Goal: Task Accomplishment & Management: Use online tool/utility

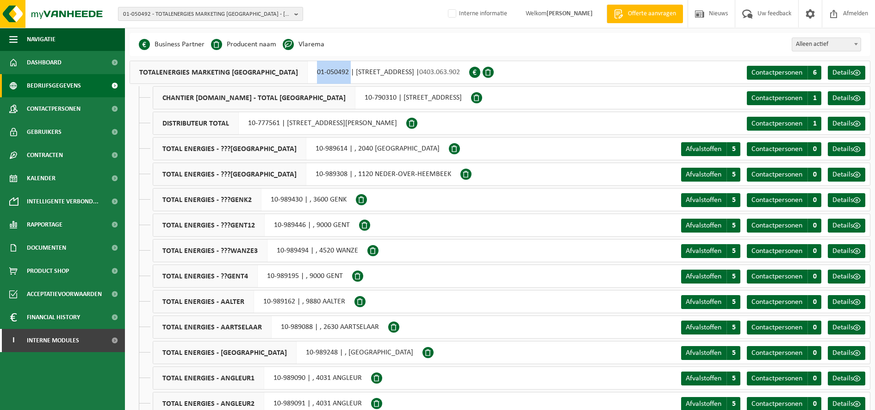
click at [197, 10] on span "01-050492 - TOTALENERGIES MARKETING [GEOGRAPHIC_DATA] - [GEOGRAPHIC_DATA]" at bounding box center [207, 14] width 168 height 14
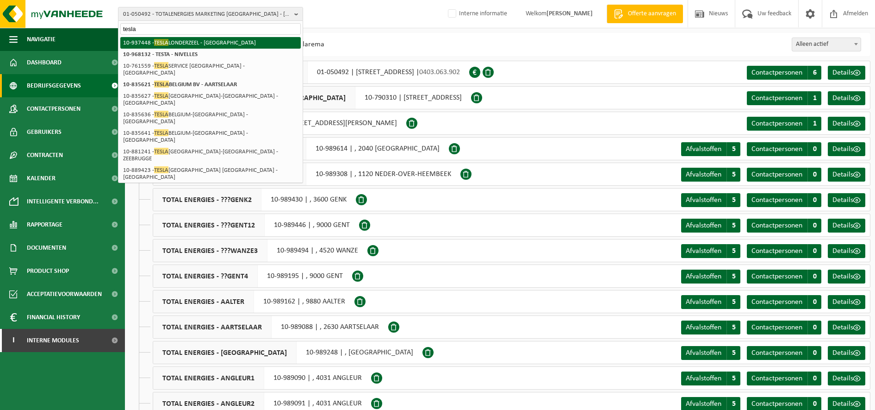
type input "tesla"
click at [204, 45] on li "10-937448 - TESLA LONDERZEEL - LONDERZEEL" at bounding box center [210, 43] width 181 height 12
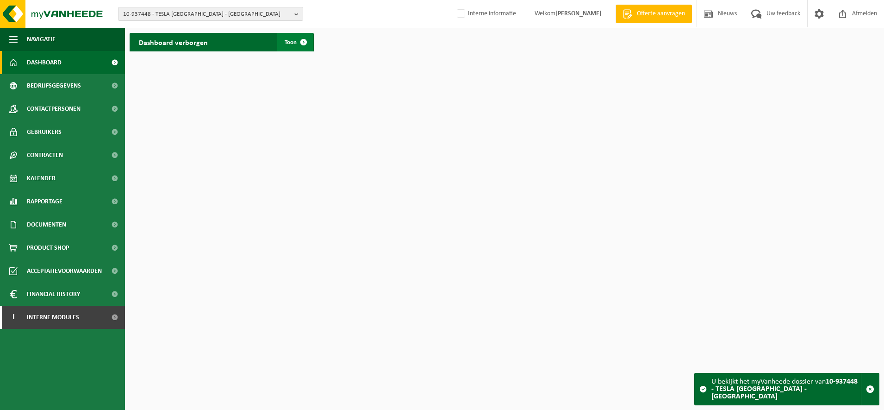
click at [289, 39] on span "Toon" at bounding box center [291, 42] width 12 height 6
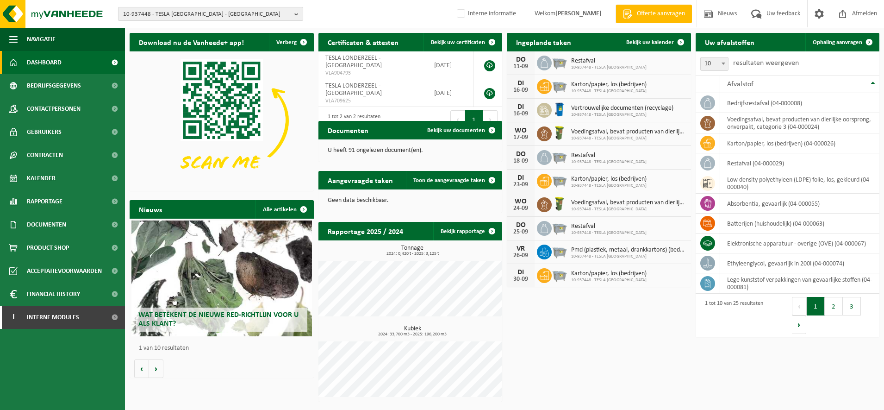
click at [208, 15] on span "10-937448 - TESLA [GEOGRAPHIC_DATA] - [GEOGRAPHIC_DATA]" at bounding box center [207, 14] width 168 height 14
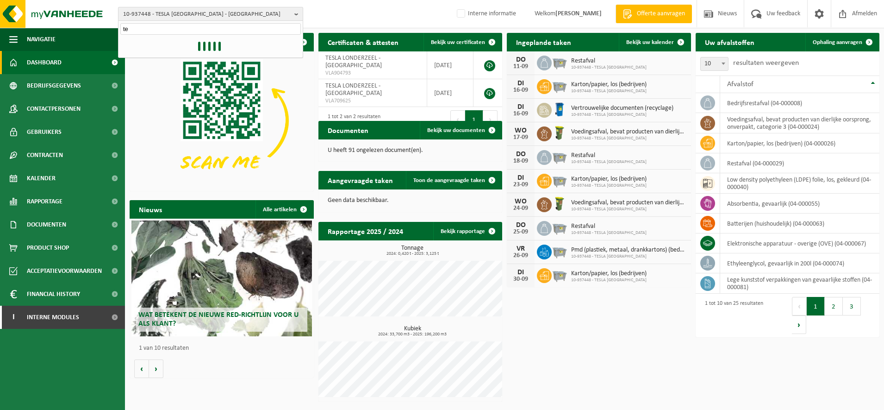
type input "t"
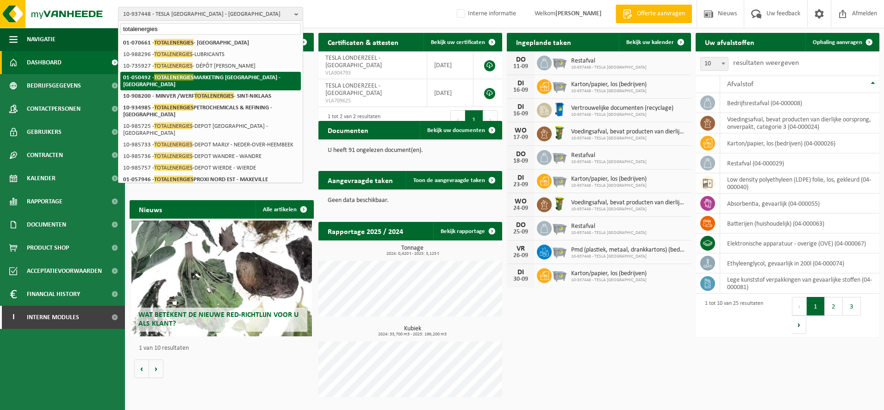
type input "totalenergies"
click at [219, 78] on strong "01-050492 - TOTALENERGIES MARKETING BELGIUM - BRUSSEL" at bounding box center [201, 81] width 157 height 14
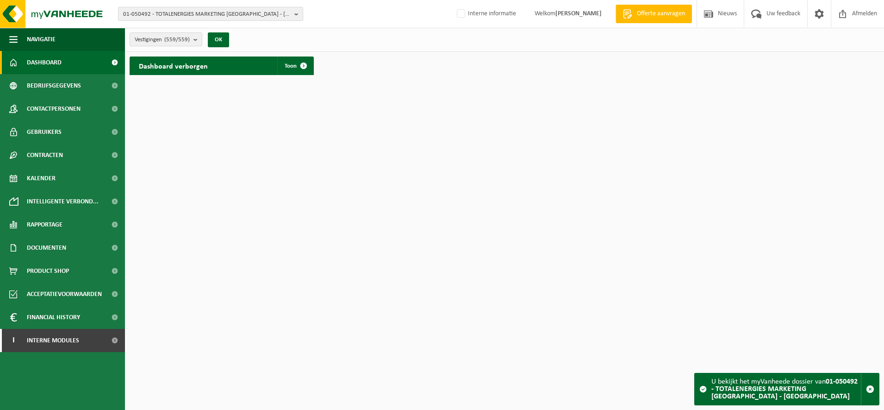
click at [195, 14] on span "01-050492 - TOTALENERGIES MARKETING BELGIUM - BRUSSEL" at bounding box center [207, 14] width 168 height 14
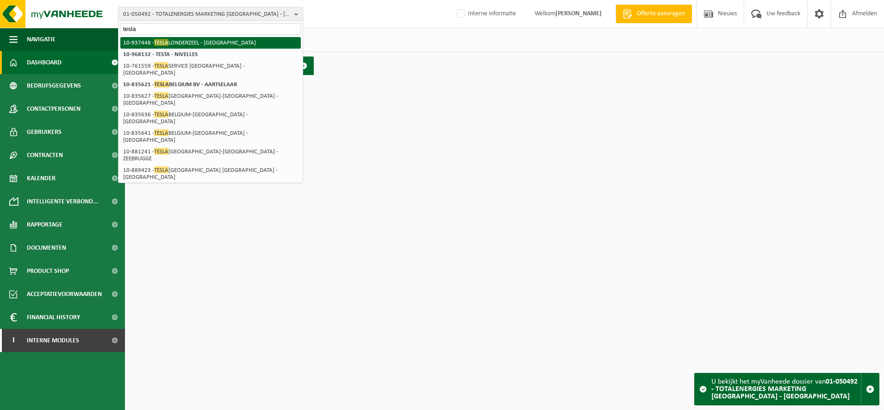
type input "tesla"
click at [200, 43] on li "10-937448 - TESLA LONDERZEEL - LONDERZEEL" at bounding box center [210, 43] width 181 height 12
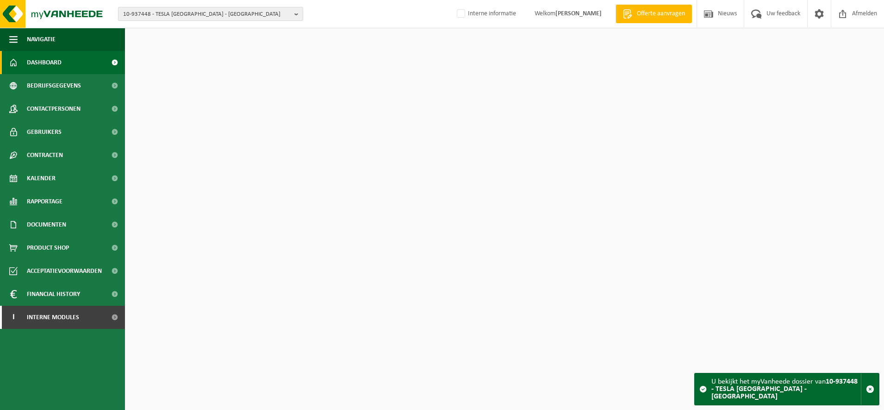
click at [194, 12] on span "10-937448 - TESLA [GEOGRAPHIC_DATA] - [GEOGRAPHIC_DATA]" at bounding box center [207, 14] width 168 height 14
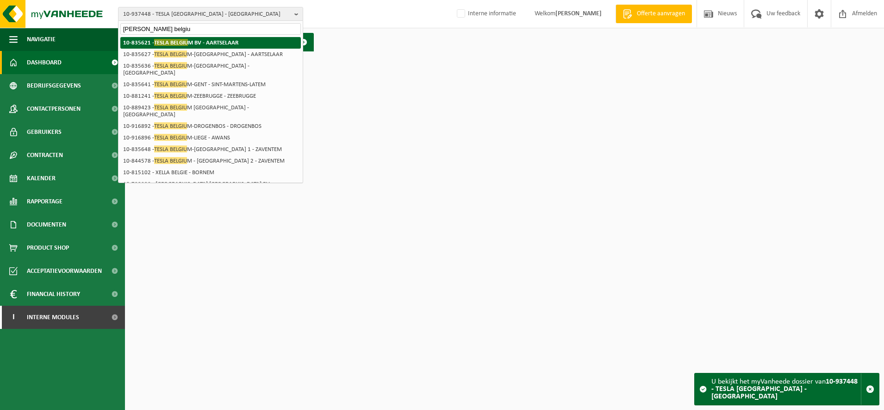
type input "tesla belgiu"
click at [202, 43] on strong "10-835621 - TESLA BELGIU M BV - AARTSELAAR" at bounding box center [180, 42] width 115 height 7
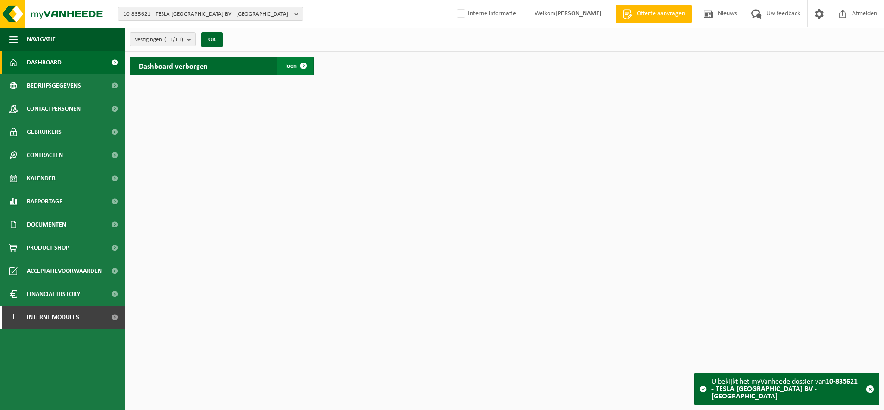
click at [302, 65] on span at bounding box center [303, 65] width 19 height 19
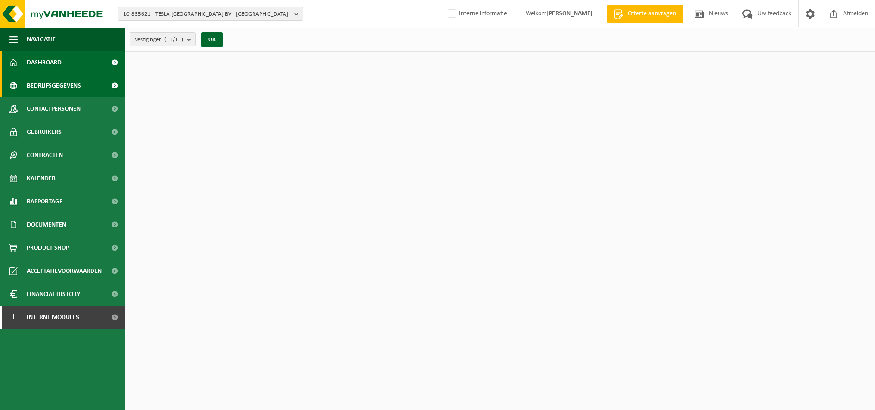
click at [73, 87] on span "Bedrijfsgegevens" at bounding box center [54, 85] width 54 height 23
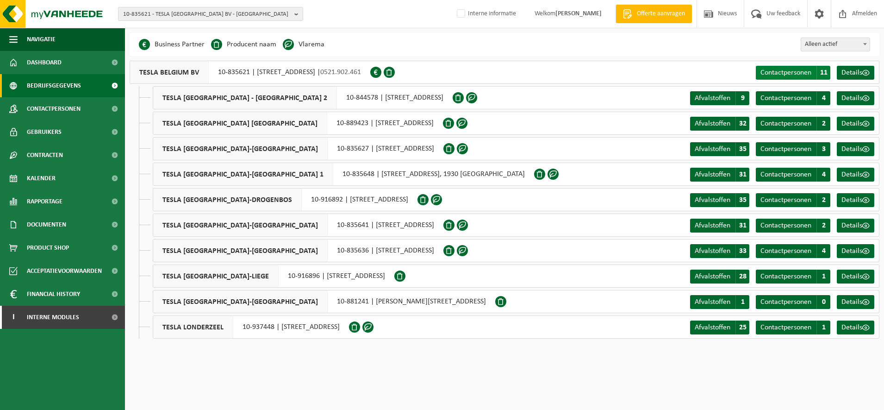
click at [793, 71] on span "Contactpersonen" at bounding box center [786, 72] width 51 height 7
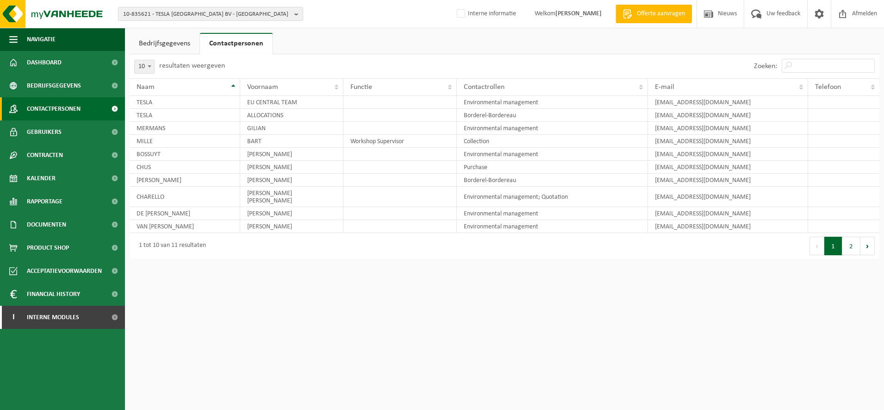
click at [51, 110] on span "Contactpersonen" at bounding box center [54, 108] width 54 height 23
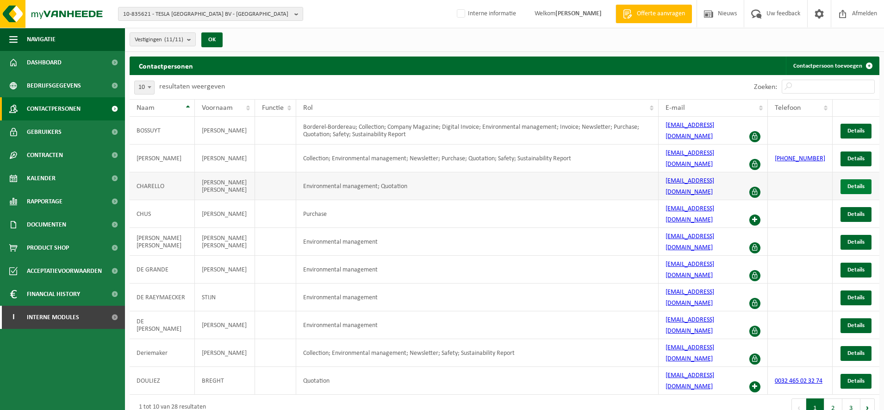
click at [859, 183] on span "Details" at bounding box center [856, 186] width 17 height 6
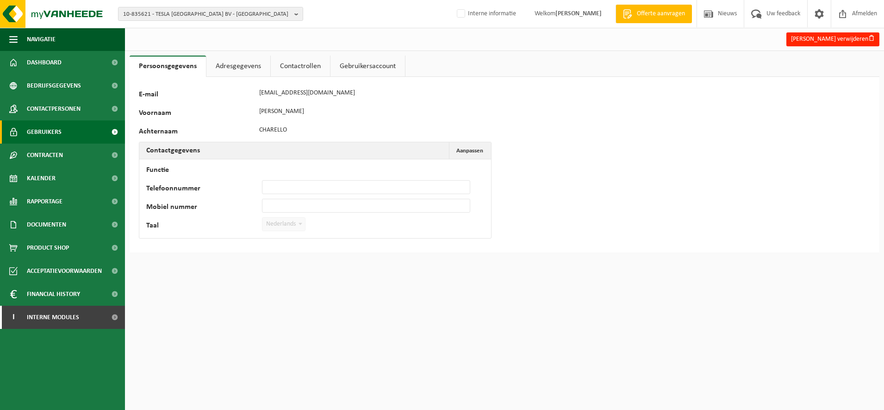
click at [30, 132] on span "Gebruikers" at bounding box center [44, 131] width 35 height 23
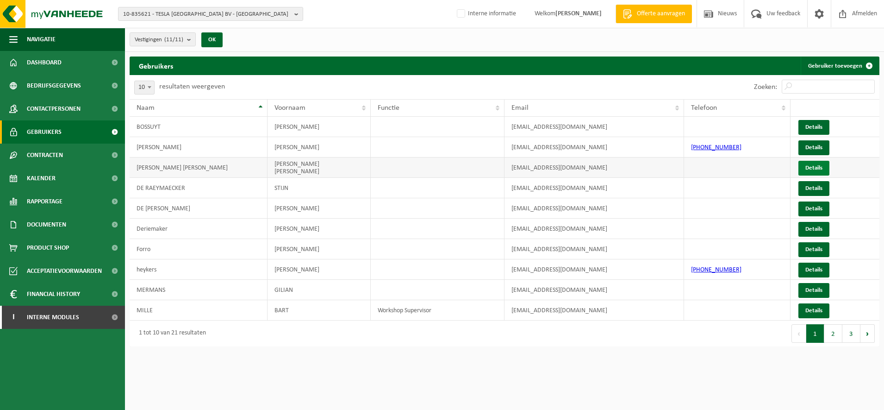
click at [816, 171] on link "Details" at bounding box center [814, 168] width 31 height 15
click at [811, 274] on link "Details" at bounding box center [814, 269] width 31 height 15
click at [807, 211] on link "Details" at bounding box center [814, 208] width 31 height 15
click at [817, 308] on link "Details" at bounding box center [814, 310] width 31 height 15
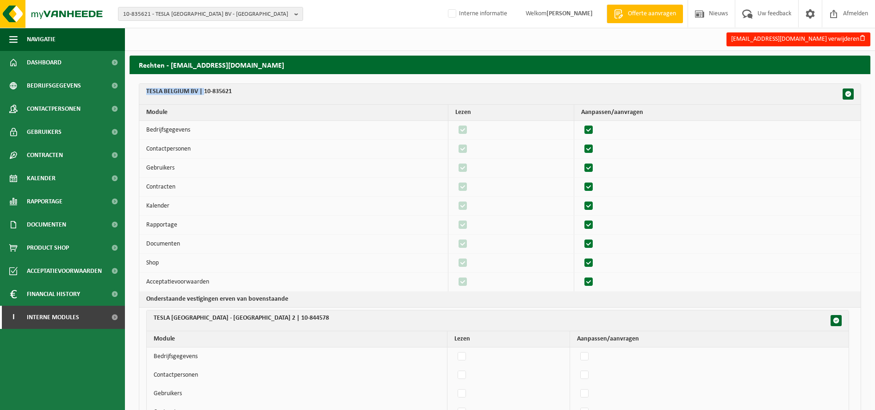
drag, startPoint x: 142, startPoint y: 88, endPoint x: 205, endPoint y: 86, distance: 63.5
click at [205, 86] on th "TESLA BELGIUM BV | 10-835621" at bounding box center [500, 94] width 722 height 21
click at [335, 94] on th "TESLA BELGIUM BV | 10-835621" at bounding box center [500, 94] width 722 height 21
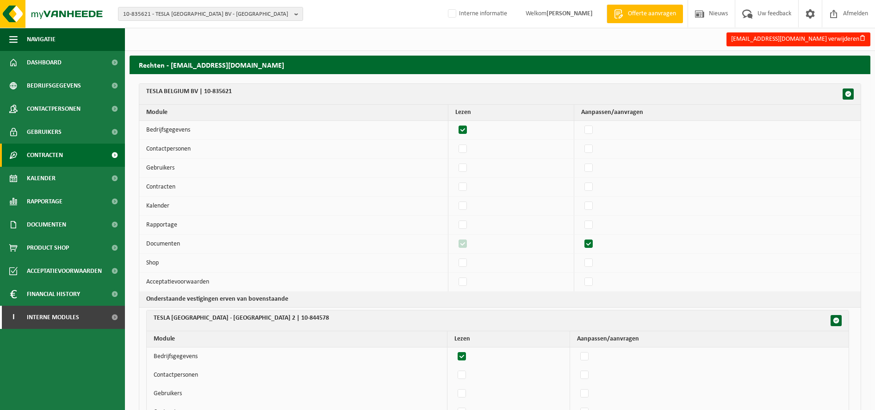
click at [77, 150] on link "Contracten" at bounding box center [62, 155] width 125 height 23
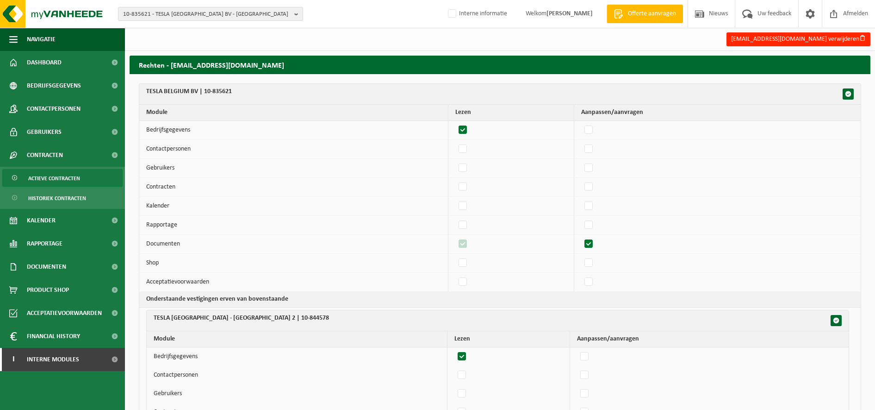
click at [73, 181] on span "Actieve contracten" at bounding box center [54, 178] width 52 height 18
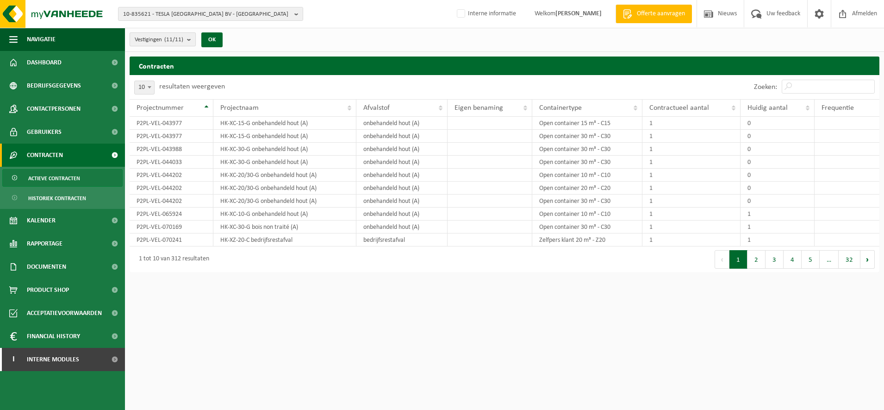
click at [188, 44] on b "submit" at bounding box center [191, 39] width 8 height 13
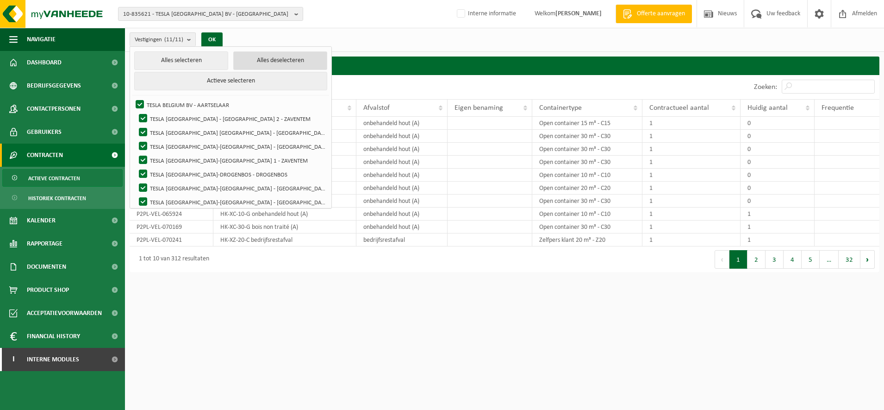
click at [233, 60] on button "Alles deselecteren" at bounding box center [280, 60] width 94 height 19
checkbox input "false"
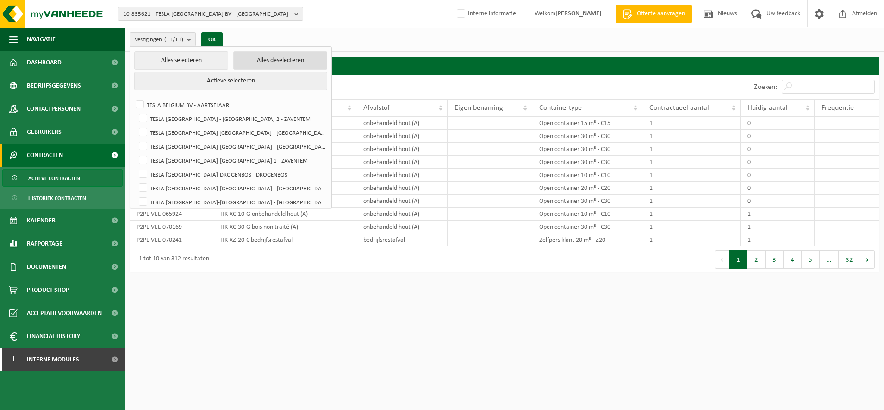
checkbox input "false"
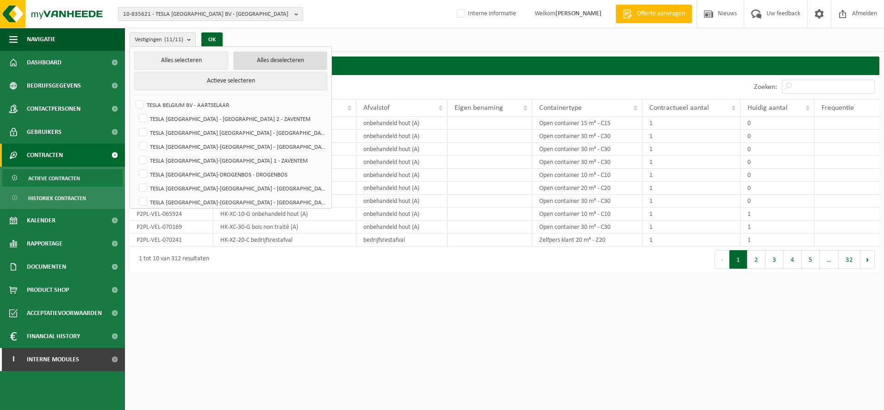
checkbox input "false"
click at [218, 131] on label "TESLA [GEOGRAPHIC_DATA] [GEOGRAPHIC_DATA] - [GEOGRAPHIC_DATA]" at bounding box center [232, 132] width 190 height 14
click at [136, 125] on input "TESLA [GEOGRAPHIC_DATA] [GEOGRAPHIC_DATA] - [GEOGRAPHIC_DATA]" at bounding box center [135, 125] width 0 height 0
checkbox input "true"
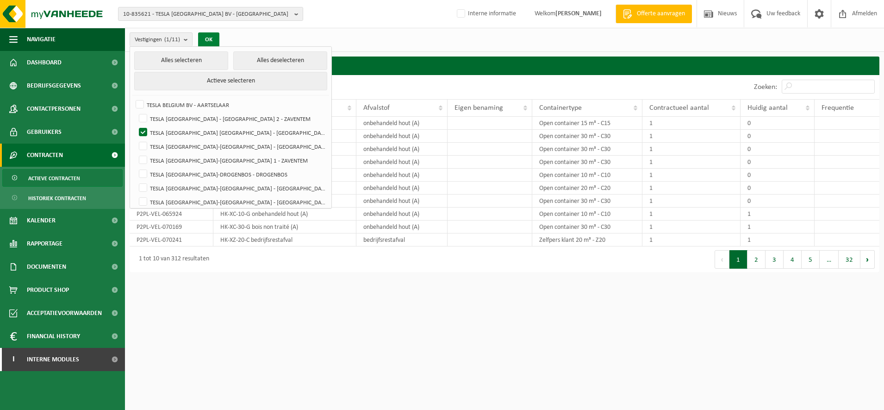
click at [208, 42] on button "OK" at bounding box center [208, 39] width 21 height 15
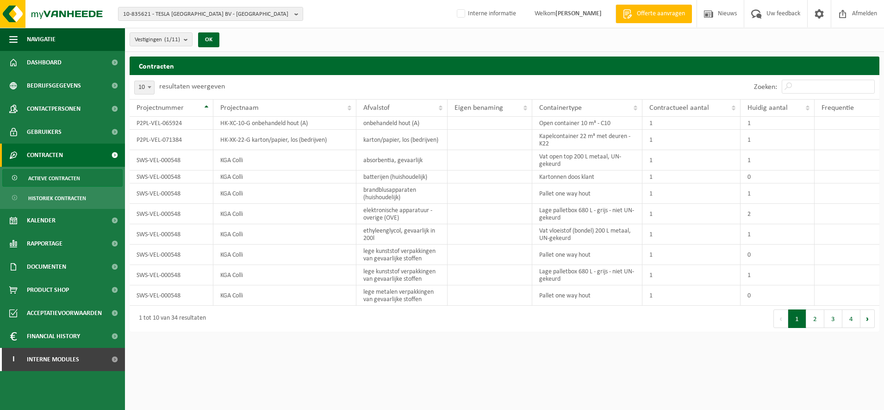
click at [149, 84] on span at bounding box center [149, 87] width 9 height 12
select select "50"
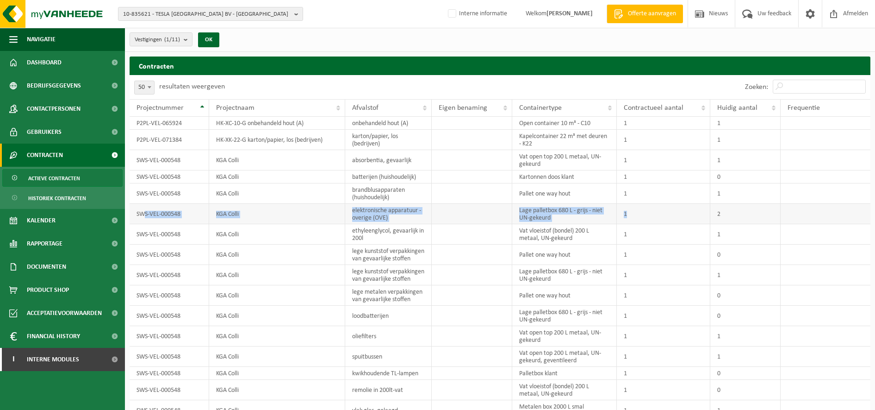
drag, startPoint x: 630, startPoint y: 210, endPoint x: 144, endPoint y: 210, distance: 486.6
click at [144, 210] on tr "SWS-VEL-000548 KGA Colli elektronische apparatuur - overige (OVE) Lage palletbo…" at bounding box center [500, 214] width 741 height 20
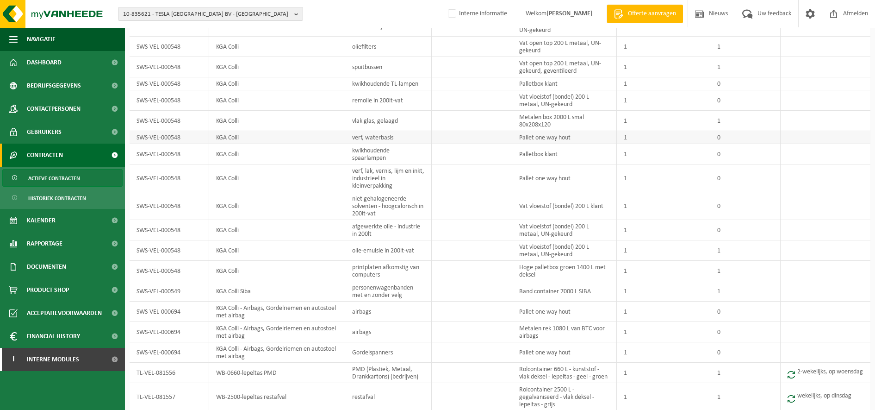
click at [810, 144] on td at bounding box center [826, 137] width 90 height 13
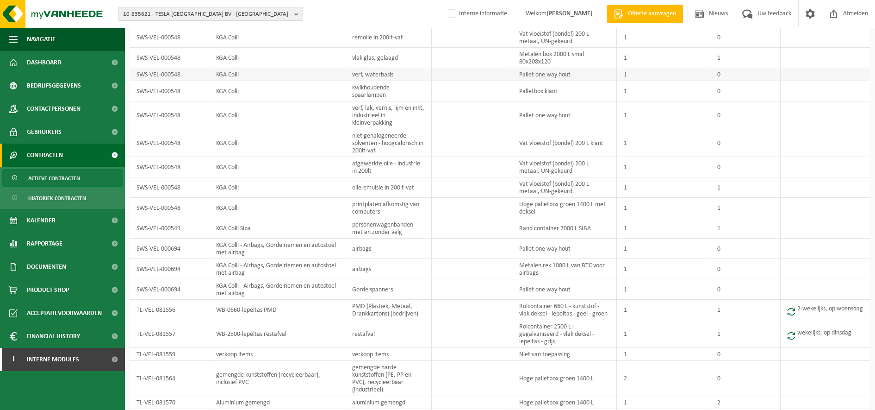
scroll to position [460, 0]
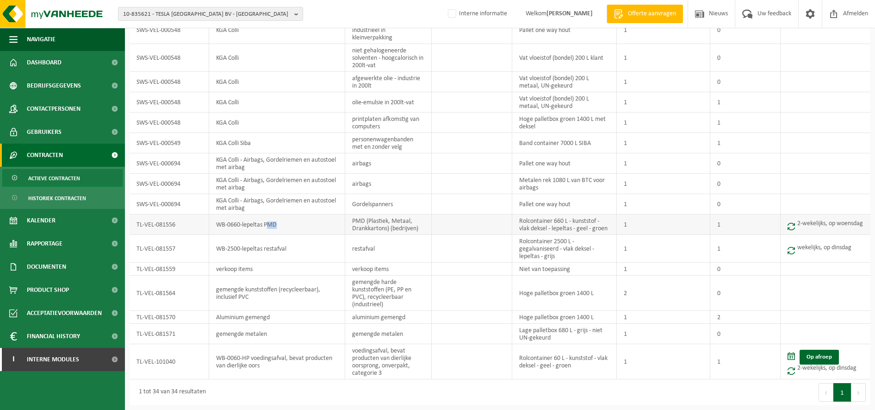
drag, startPoint x: 269, startPoint y: 219, endPoint x: 282, endPoint y: 224, distance: 14.1
click at [282, 224] on td "WB-0660-lepeltas PMD" at bounding box center [277, 224] width 136 height 20
drag, startPoint x: 282, startPoint y: 224, endPoint x: 290, endPoint y: 244, distance: 21.7
click at [290, 244] on td "WB-2500-lepeltas restafval" at bounding box center [277, 249] width 136 height 28
drag, startPoint x: 265, startPoint y: 361, endPoint x: 289, endPoint y: 360, distance: 24.1
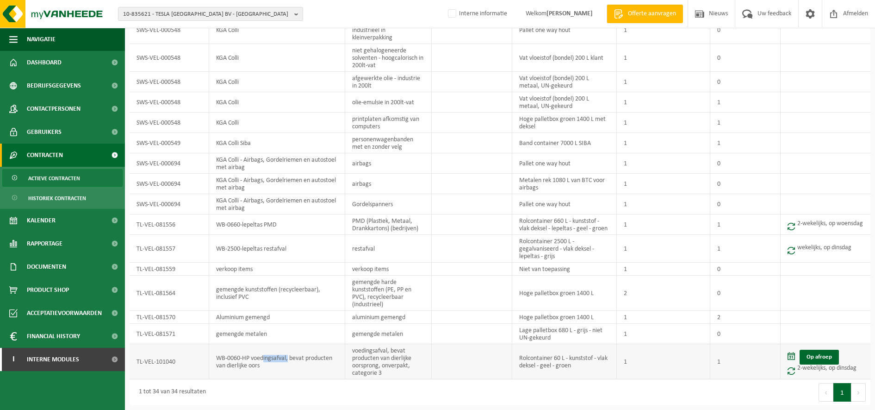
click at [289, 360] on td "WB-0060-HP voedingsafval, bevat producten van dierlijke oors" at bounding box center [277, 361] width 136 height 35
click at [81, 222] on link "Kalender" at bounding box center [62, 220] width 125 height 23
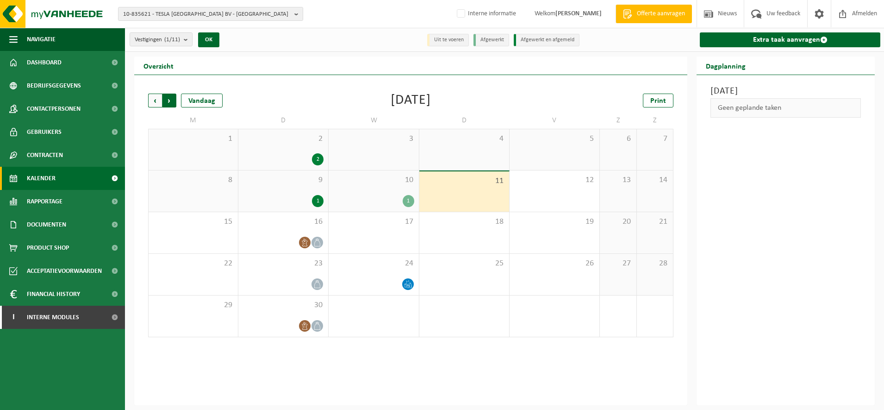
click at [155, 101] on span "Vorige" at bounding box center [155, 101] width 14 height 14
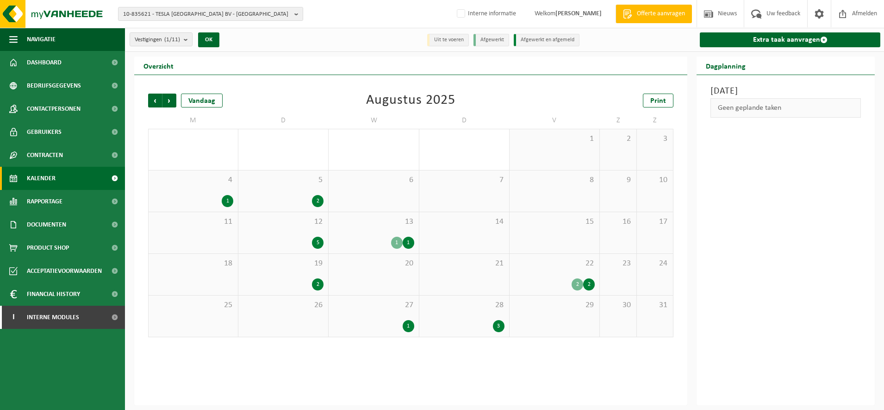
click at [308, 182] on span "5" at bounding box center [283, 180] width 81 height 10
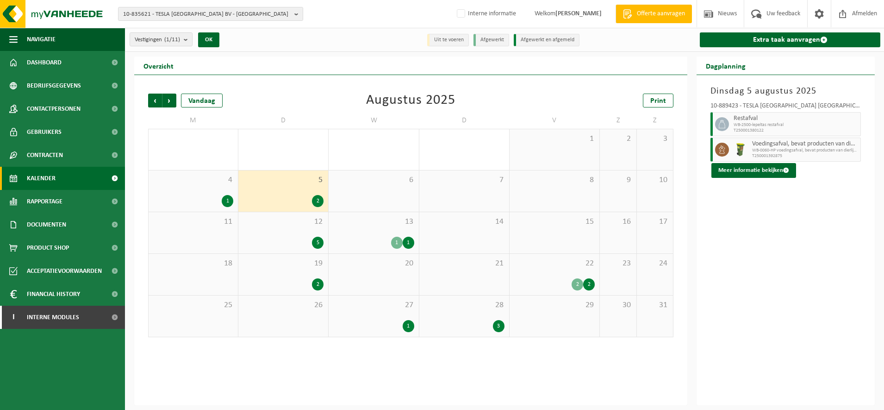
click at [287, 224] on span "12" at bounding box center [283, 222] width 81 height 10
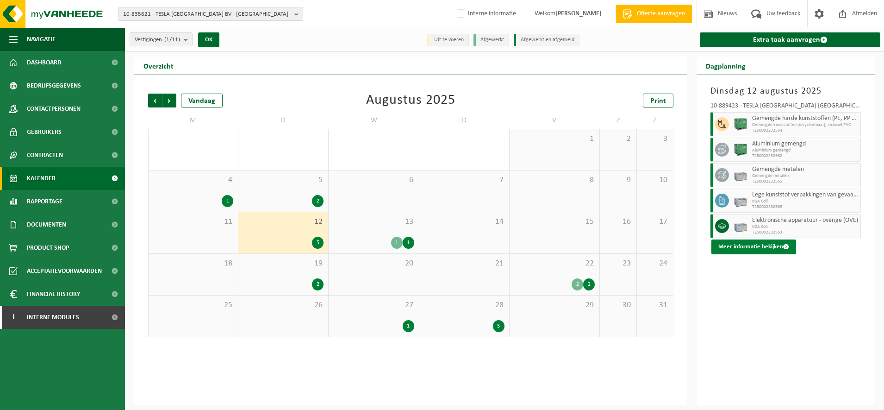
click at [764, 245] on button "Meer informatie bekijken" at bounding box center [754, 246] width 85 height 15
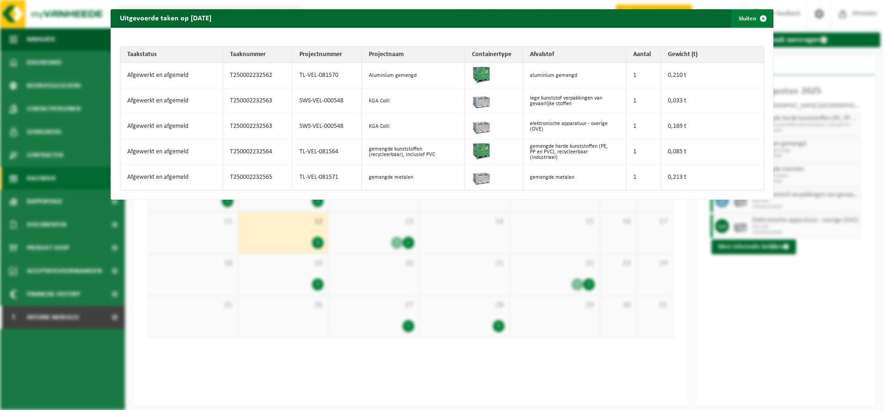
click at [736, 25] on button "Sluiten" at bounding box center [751, 18] width 41 height 19
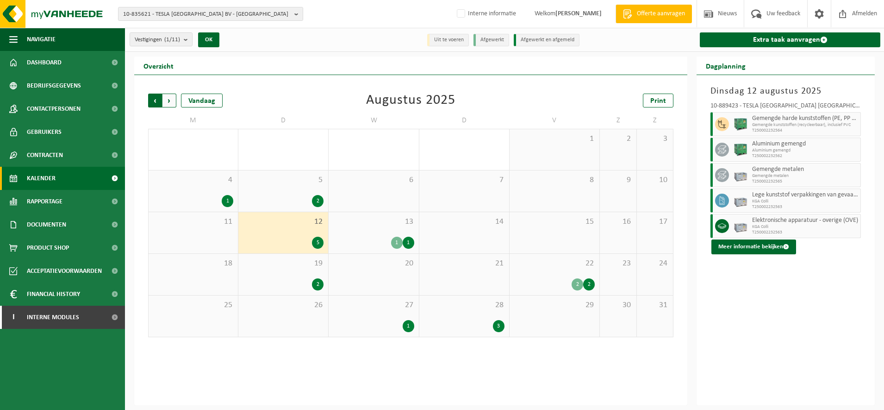
click at [168, 104] on span "Volgende" at bounding box center [169, 101] width 14 height 14
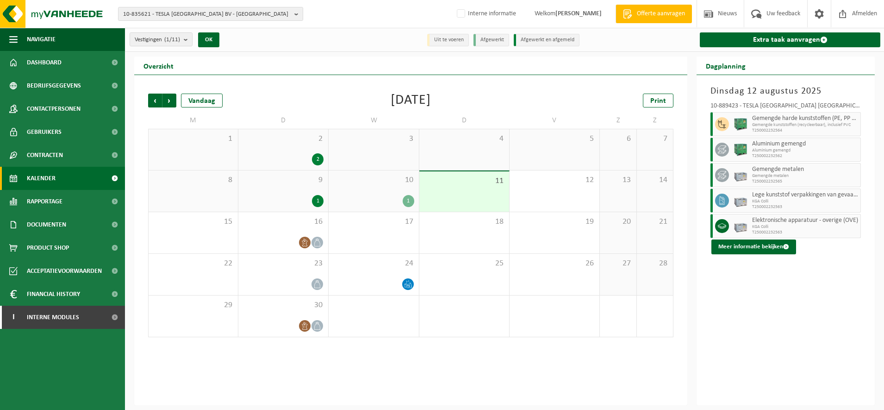
click at [168, 104] on span "Volgende" at bounding box center [169, 101] width 14 height 14
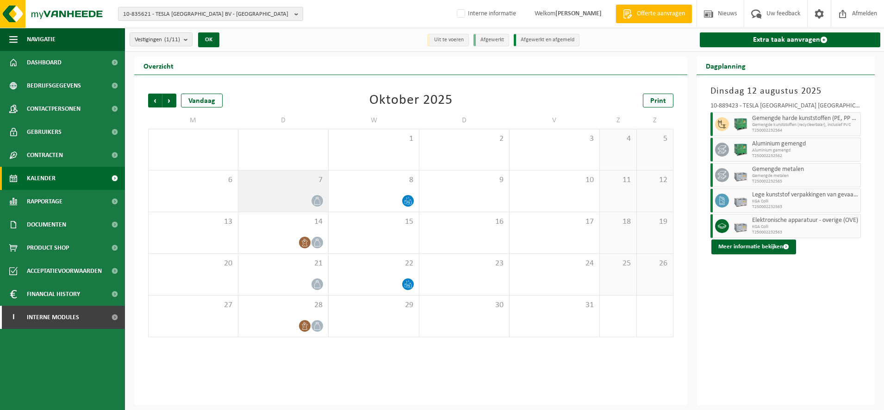
click at [297, 194] on div "7" at bounding box center [283, 190] width 90 height 41
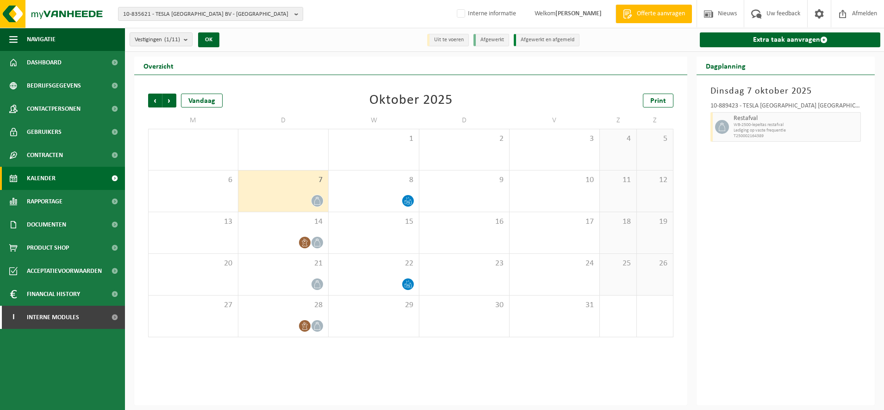
click at [297, 194] on div "7" at bounding box center [283, 190] width 90 height 41
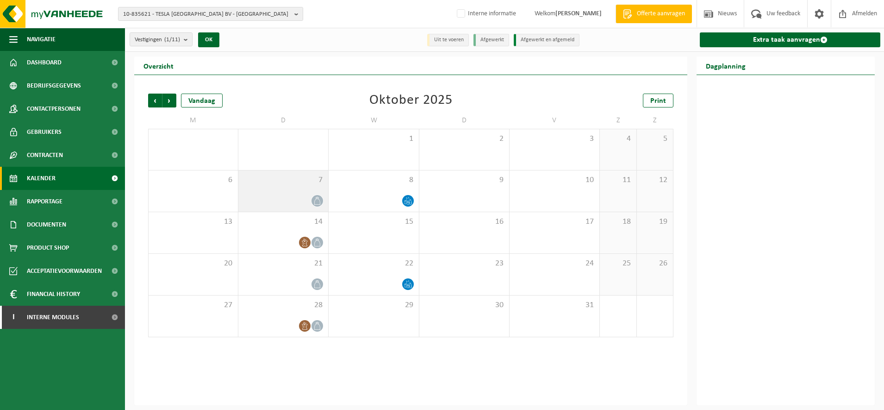
click at [297, 194] on div "7" at bounding box center [283, 190] width 90 height 41
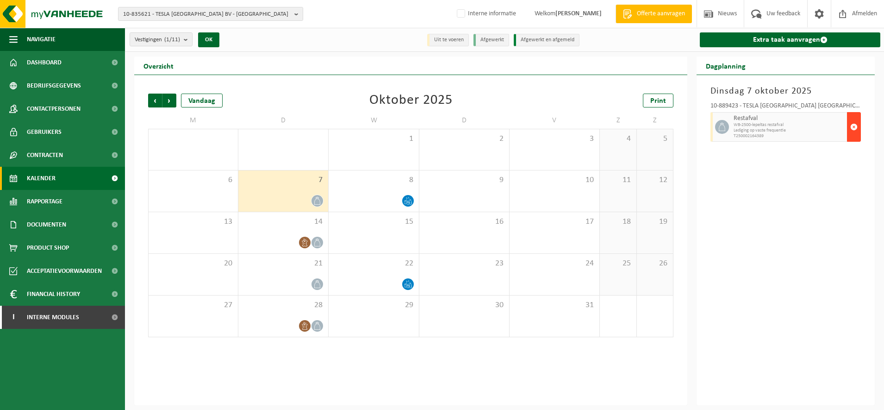
click at [852, 128] on span "button" at bounding box center [853, 127] width 7 height 19
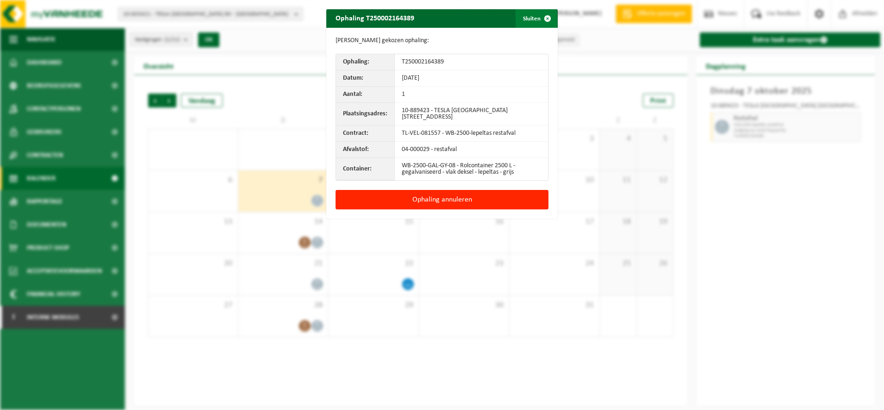
click at [519, 22] on button "Sluiten" at bounding box center [536, 18] width 41 height 19
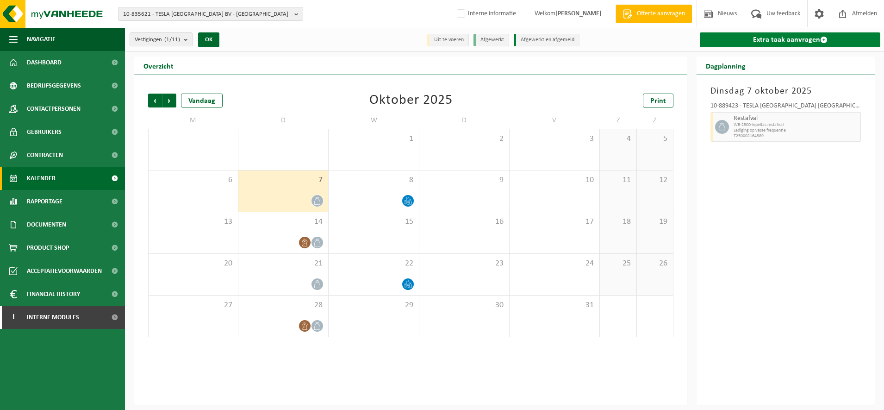
click at [735, 40] on link "Extra taak aanvragen" at bounding box center [790, 39] width 181 height 15
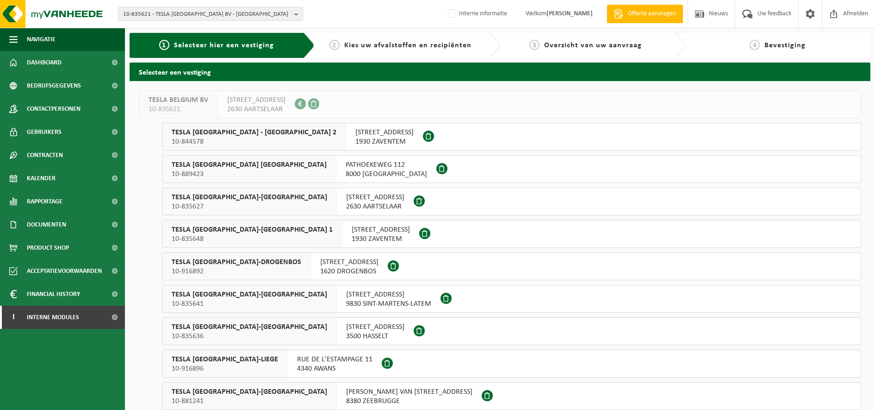
click at [231, 166] on span "TESLA BELGIUM BRUGGE" at bounding box center [249, 164] width 155 height 9
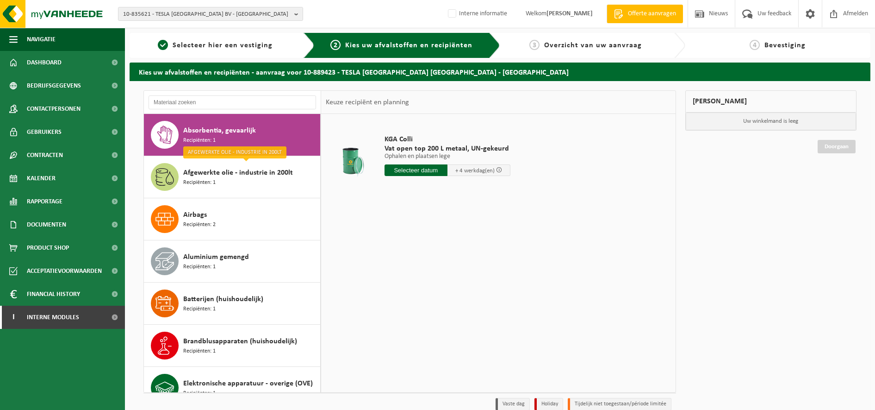
click at [414, 173] on input "text" at bounding box center [416, 170] width 63 height 12
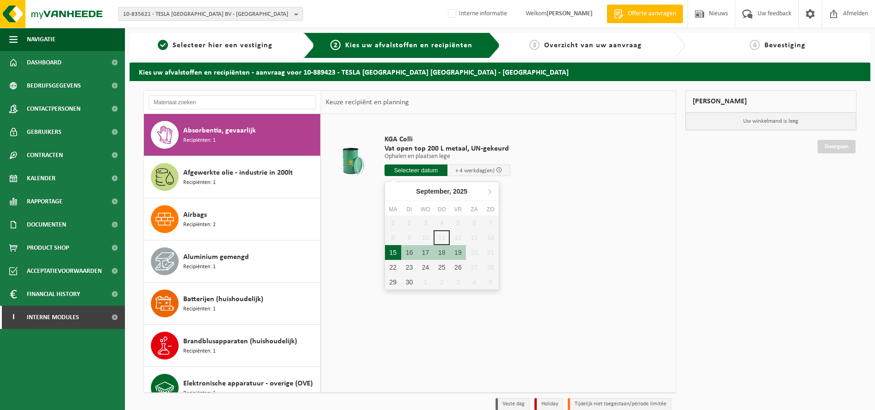
click at [391, 249] on div "15" at bounding box center [393, 252] width 16 height 15
type input "Van [DATE]"
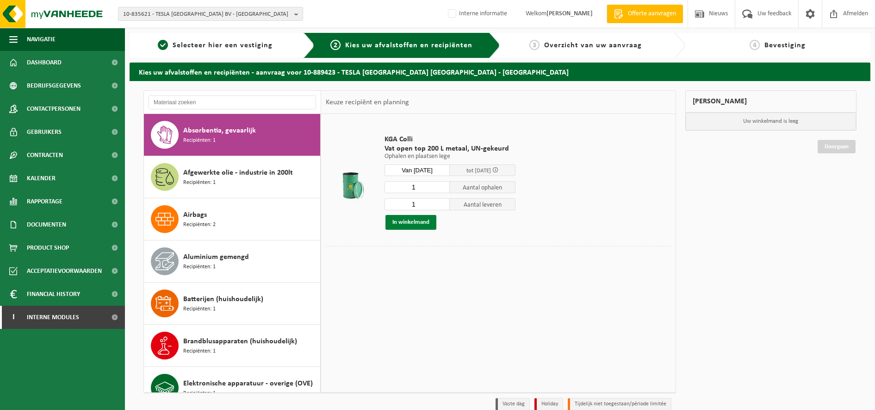
click at [406, 223] on button "In winkelmand" at bounding box center [411, 222] width 51 height 15
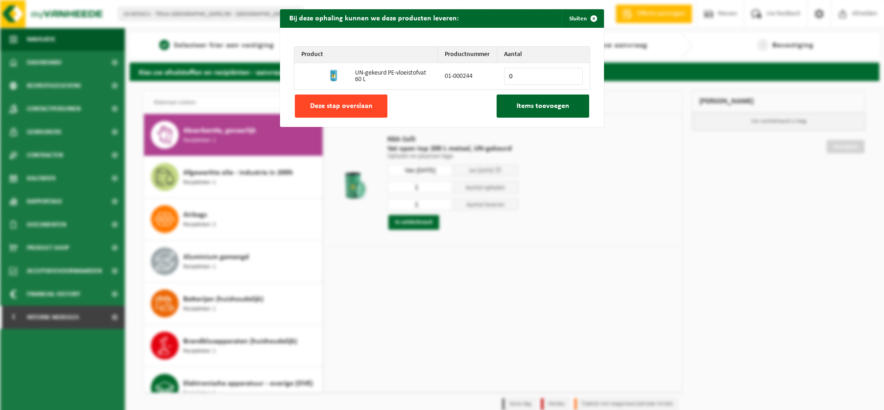
click at [311, 99] on button "Deze stap overslaan" at bounding box center [341, 105] width 93 height 23
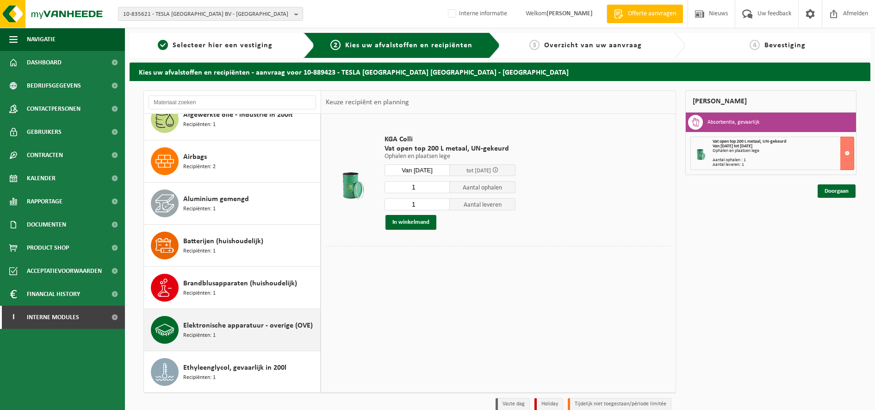
click at [238, 325] on span "Elektronische apparatuur - overige (OVE)" at bounding box center [248, 325] width 130 height 11
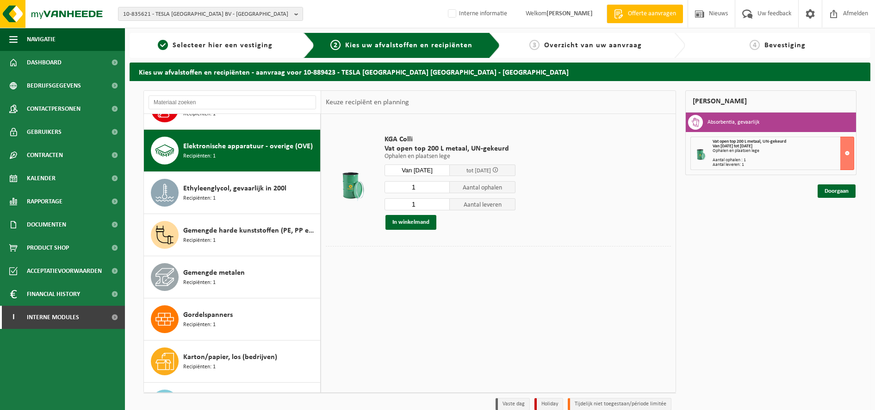
scroll to position [253, 0]
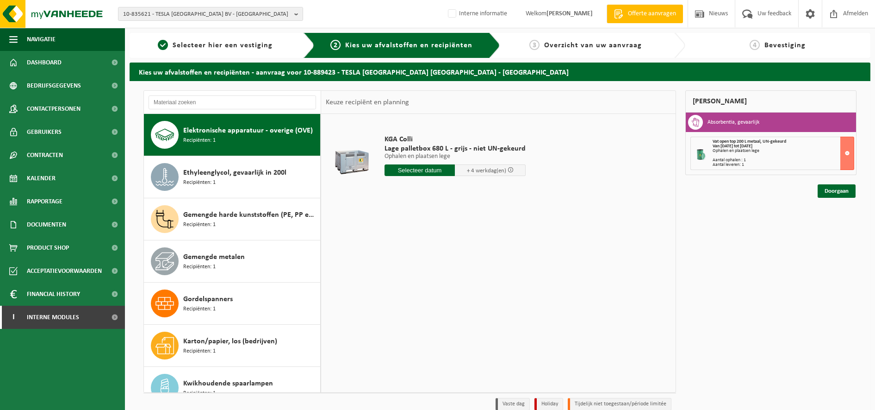
click at [418, 157] on p "Ophalen en plaatsen lege" at bounding box center [455, 156] width 141 height 6
click at [419, 168] on input "text" at bounding box center [420, 170] width 71 height 12
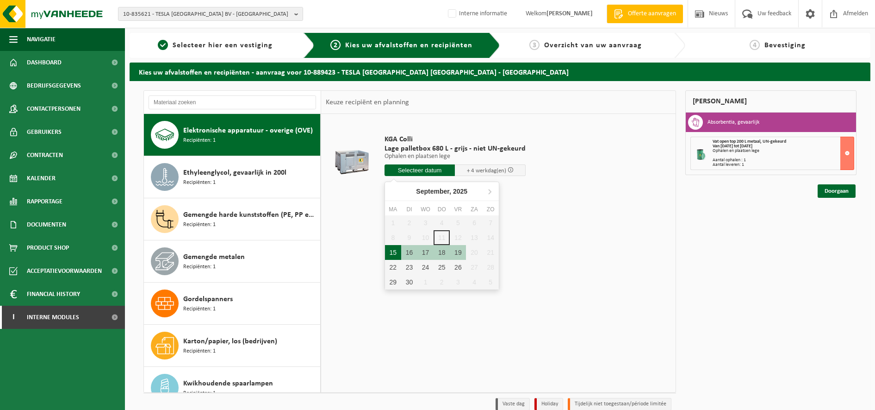
click at [394, 253] on div "15" at bounding box center [393, 252] width 16 height 15
type input "Van 2025-09-15"
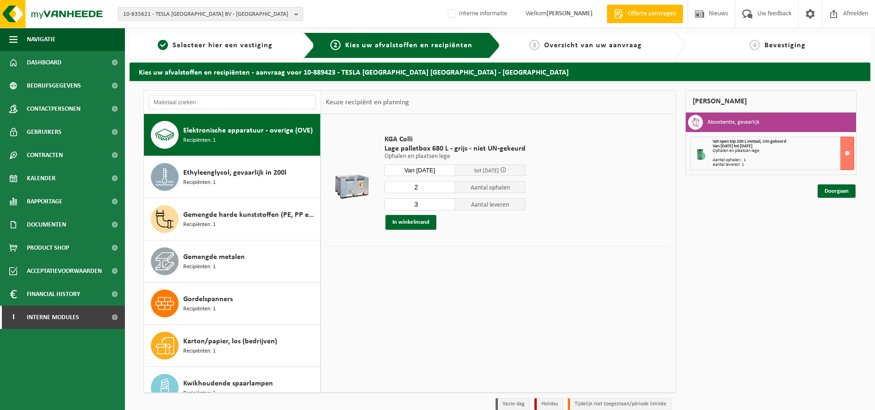
click at [446, 204] on input "3" at bounding box center [420, 204] width 71 height 12
click at [446, 204] on input "4" at bounding box center [420, 204] width 71 height 12
click at [446, 204] on input "5" at bounding box center [420, 204] width 71 height 12
type input "6"
click at [446, 204] on input "6" at bounding box center [420, 204] width 71 height 12
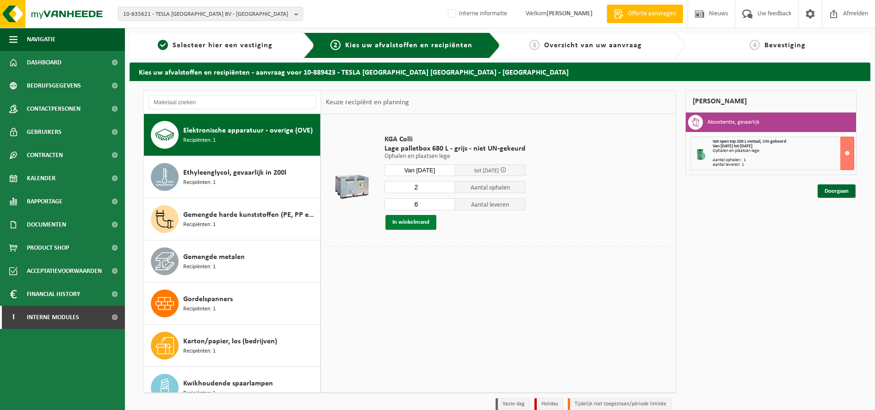
click at [411, 222] on button "In winkelmand" at bounding box center [411, 222] width 51 height 15
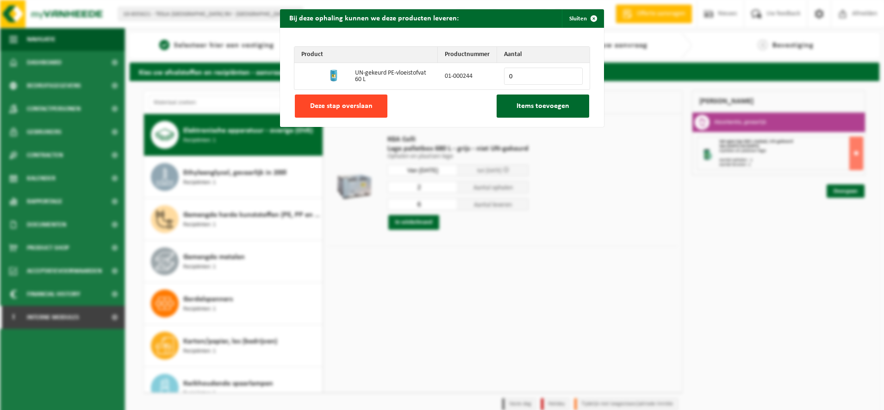
click at [348, 107] on span "Deze stap overslaan" at bounding box center [341, 105] width 62 height 7
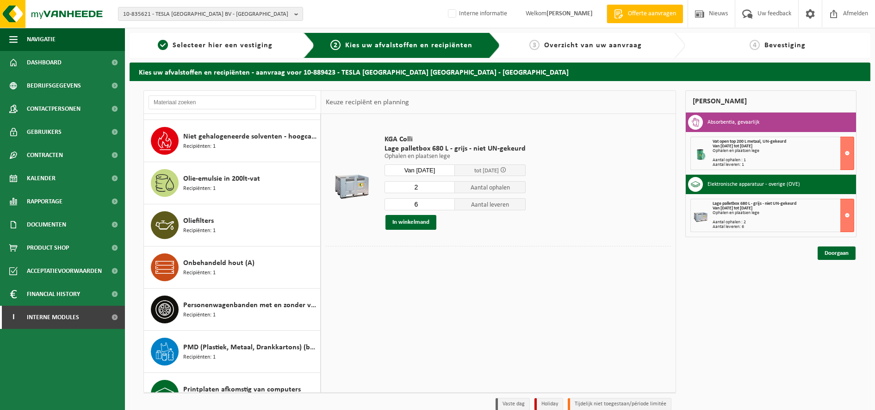
scroll to position [831, 0]
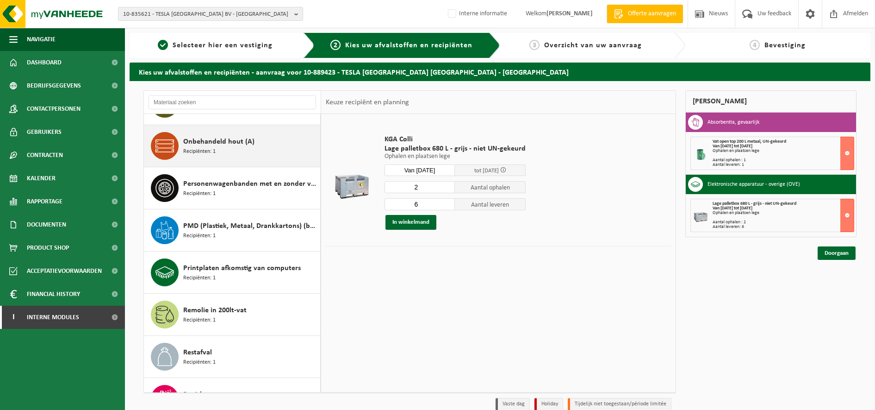
click at [208, 134] on div "Onbehandeld hout (A) Recipiënten: 1" at bounding box center [250, 146] width 135 height 28
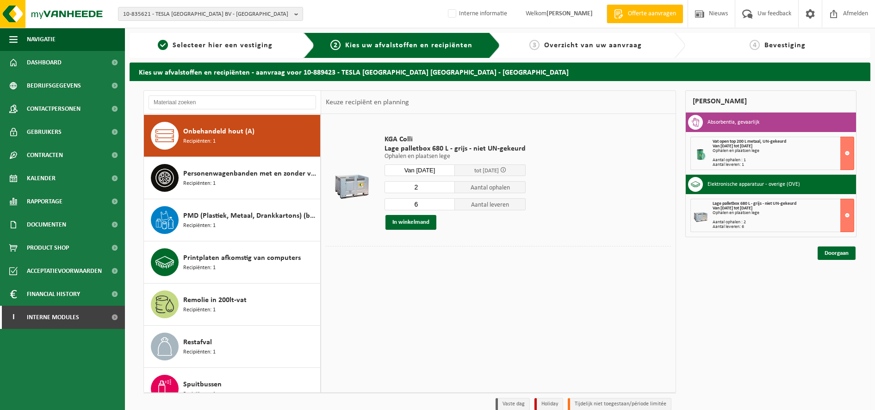
scroll to position [843, 0]
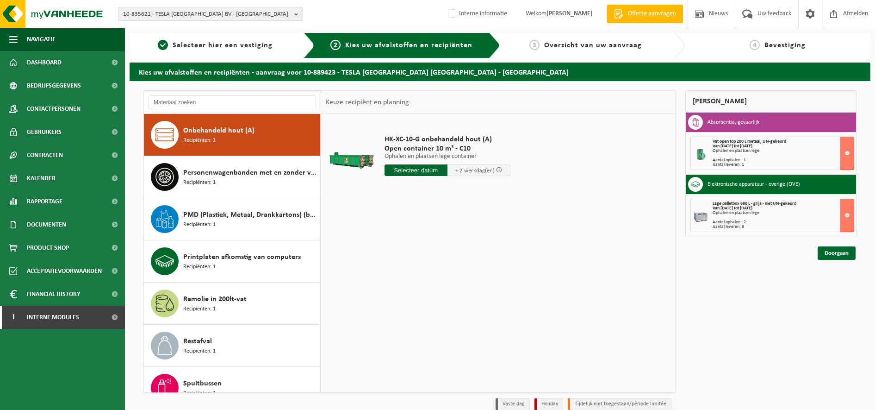
click at [420, 171] on input "text" at bounding box center [416, 170] width 63 height 12
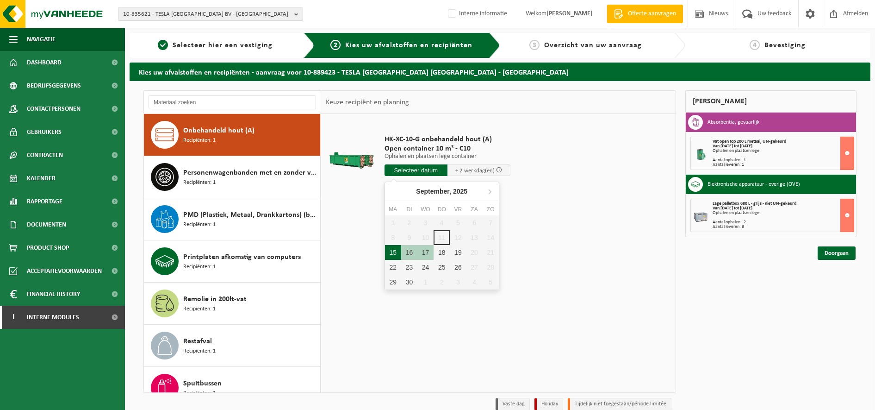
click at [393, 251] on div "15" at bounding box center [393, 252] width 16 height 15
type input "Van 2025-09-15"
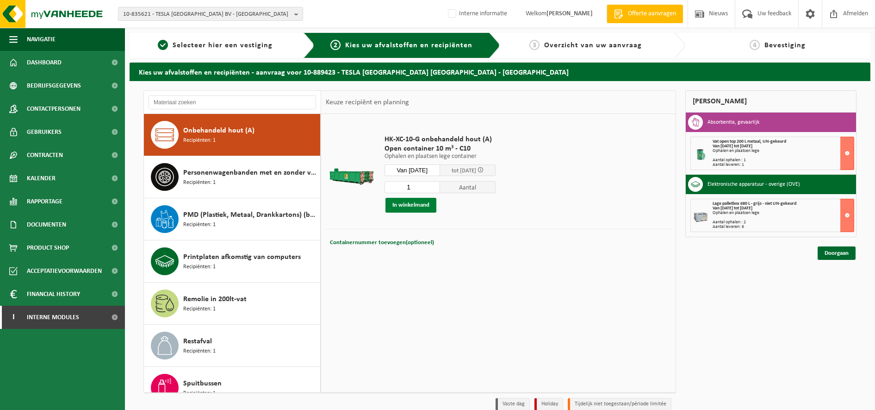
click at [403, 207] on button "In winkelmand" at bounding box center [411, 205] width 51 height 15
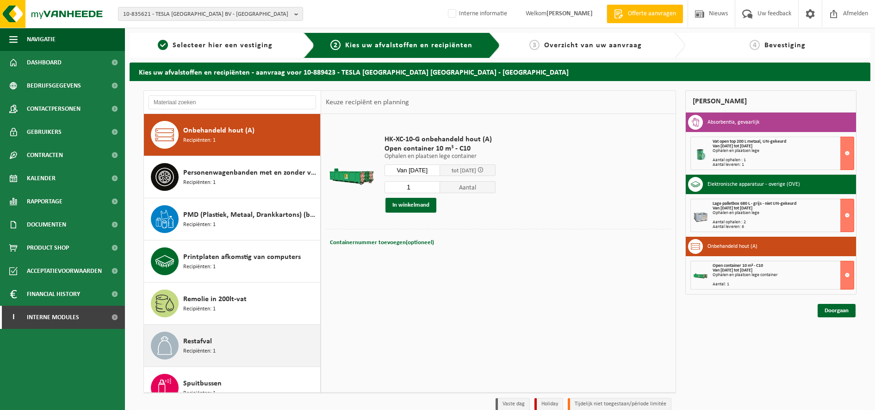
click at [229, 339] on div "Restafval Recipiënten: 1" at bounding box center [250, 345] width 135 height 28
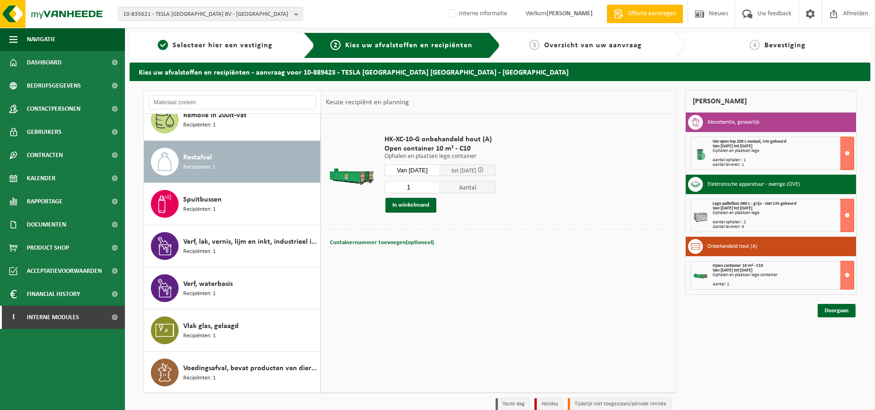
scroll to position [1027, 0]
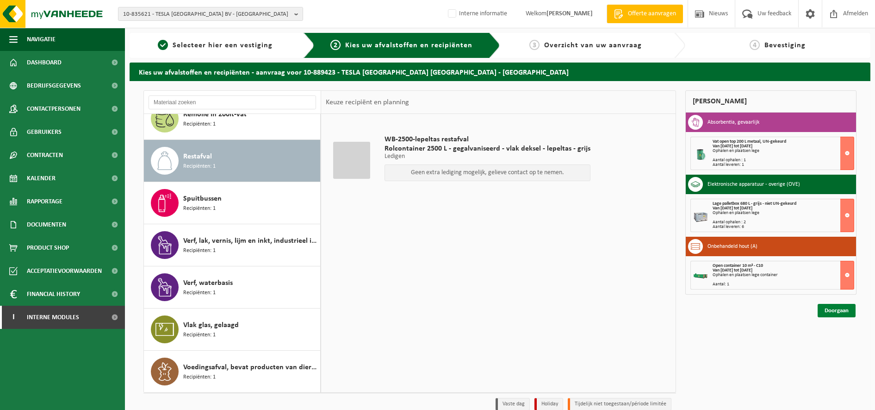
click at [837, 314] on link "Doorgaan" at bounding box center [837, 310] width 38 height 13
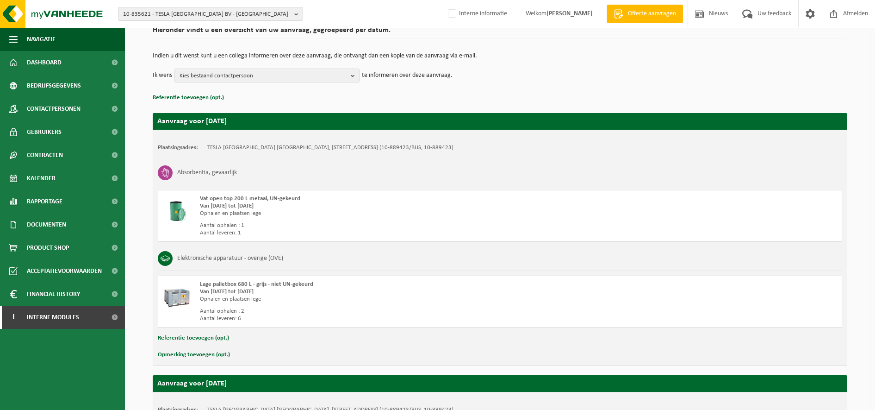
scroll to position [58, 0]
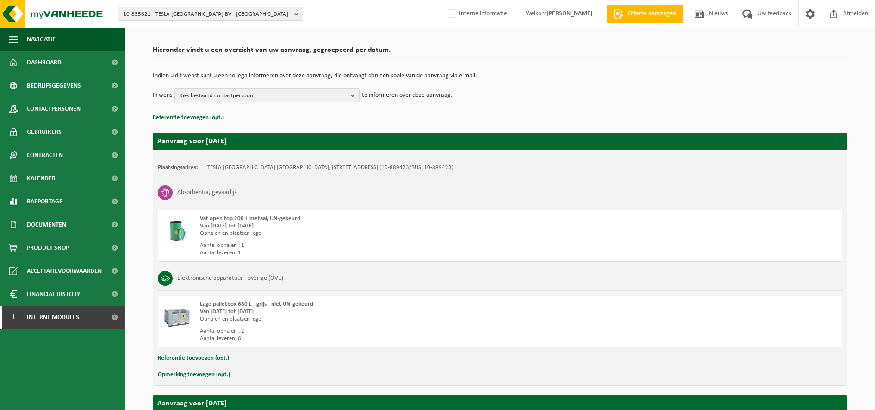
click at [300, 96] on span "Kies bestaand contactpersoon" at bounding box center [264, 96] width 168 height 14
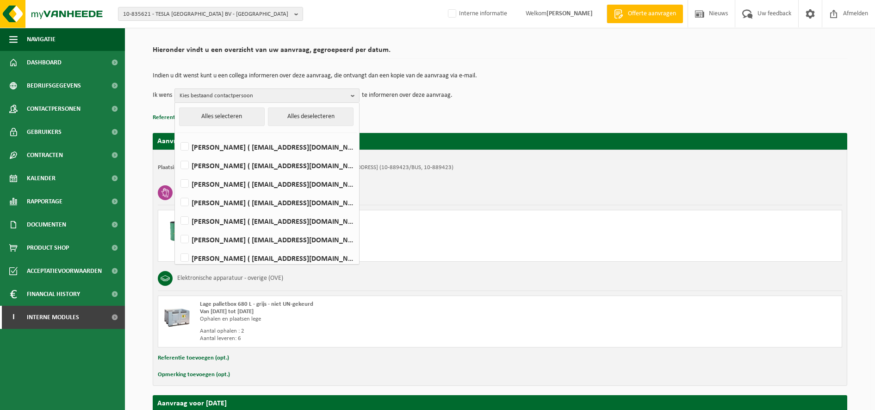
click at [502, 108] on div "Indien u dit wenst kunt u een collega informeren over deze aanvraag, die ontvan…" at bounding box center [500, 87] width 695 height 48
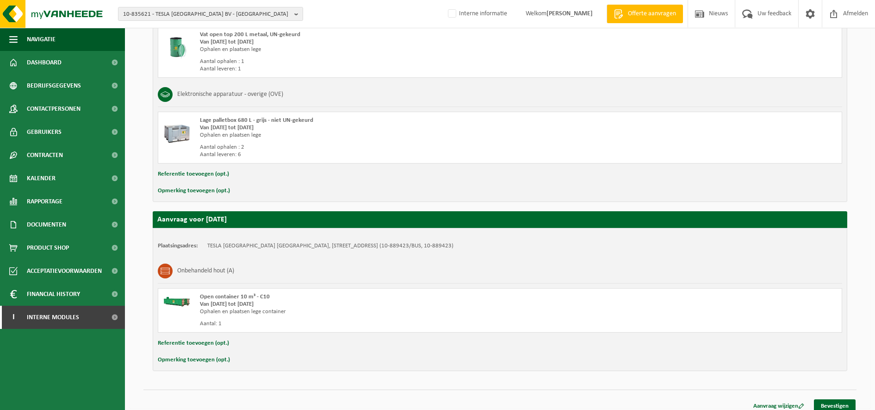
scroll to position [250, 0]
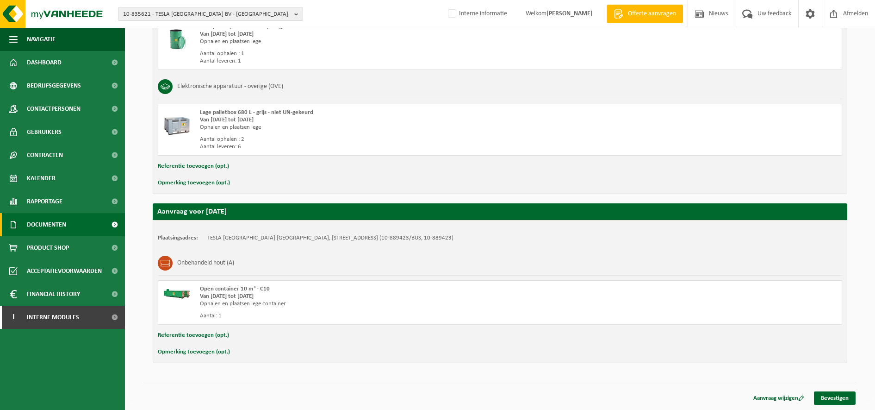
click at [68, 225] on link "Documenten" at bounding box center [62, 224] width 125 height 23
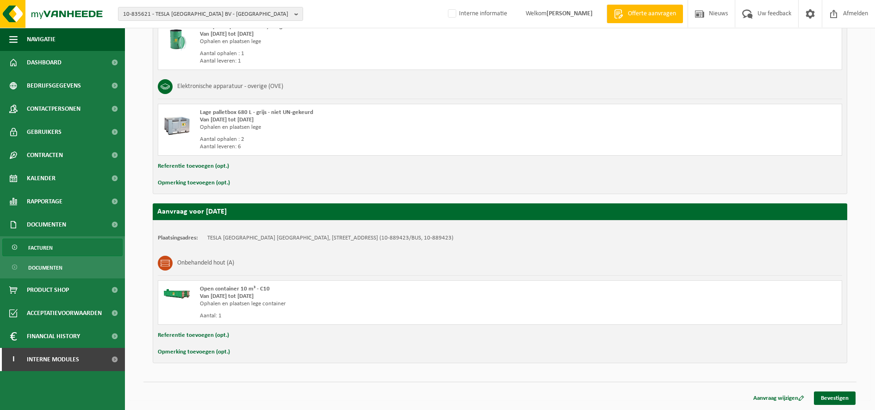
click at [68, 245] on link "Facturen" at bounding box center [62, 247] width 120 height 18
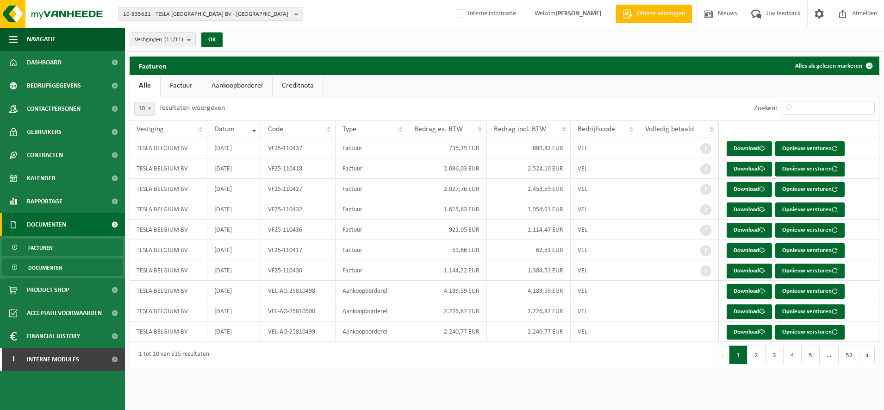
click at [87, 266] on link "Documenten" at bounding box center [62, 267] width 120 height 18
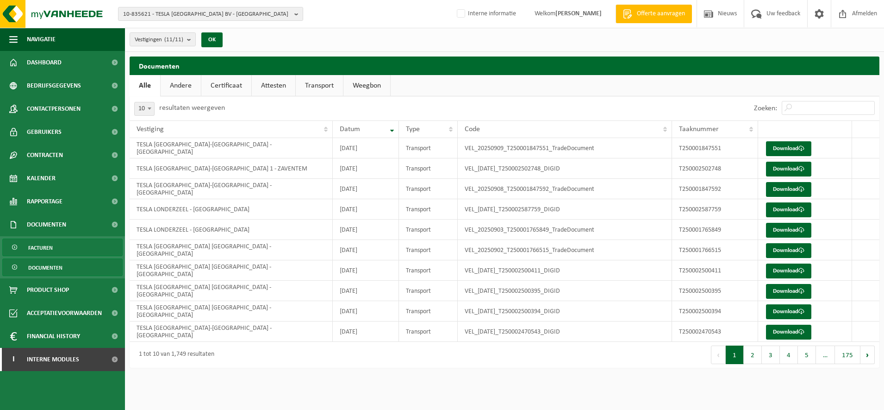
click at [71, 255] on link "Facturen" at bounding box center [62, 247] width 120 height 18
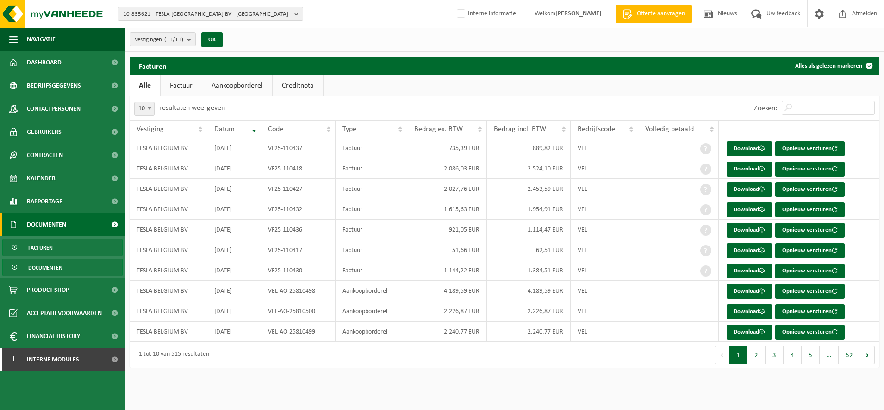
click at [91, 274] on link "Documenten" at bounding box center [62, 267] width 120 height 18
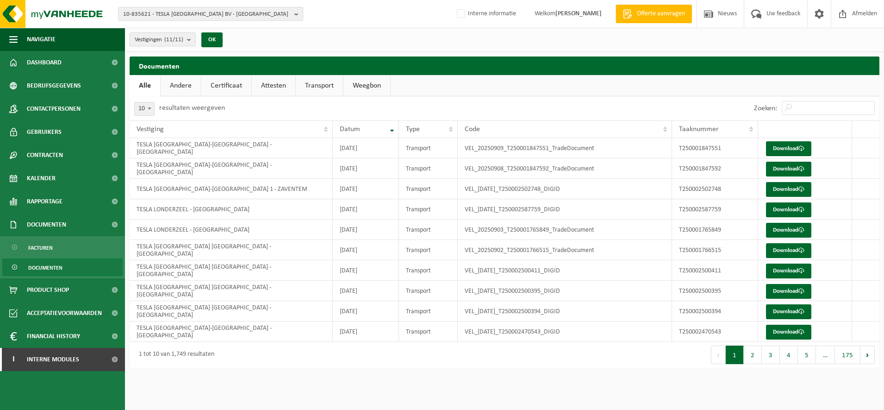
click at [265, 82] on link "Attesten" at bounding box center [274, 85] width 44 height 21
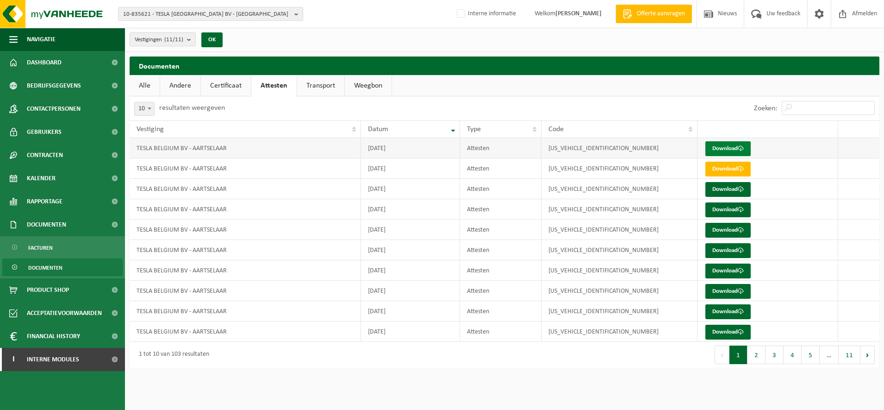
click at [740, 150] on span at bounding box center [741, 148] width 6 height 6
click at [219, 89] on link "Certificaat" at bounding box center [226, 85] width 50 height 21
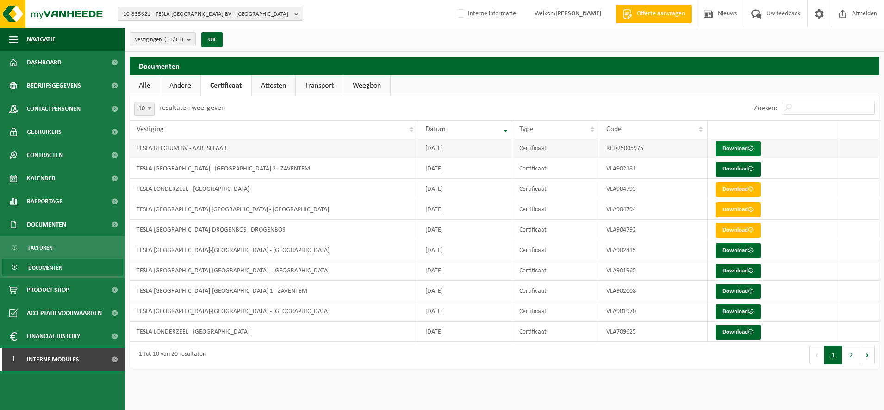
click at [741, 145] on link "Download" at bounding box center [738, 148] width 45 height 15
click at [729, 170] on link "Download" at bounding box center [738, 169] width 45 height 15
click at [87, 285] on link "Product Shop" at bounding box center [62, 289] width 125 height 23
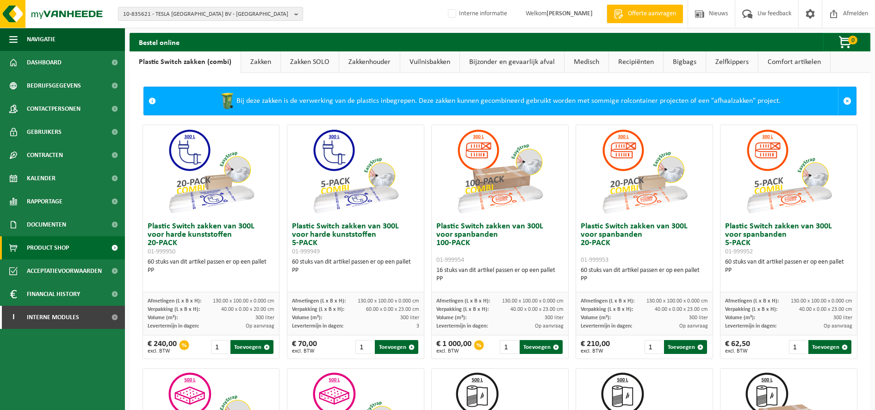
click at [313, 57] on link "Zakken SOLO" at bounding box center [310, 61] width 58 height 21
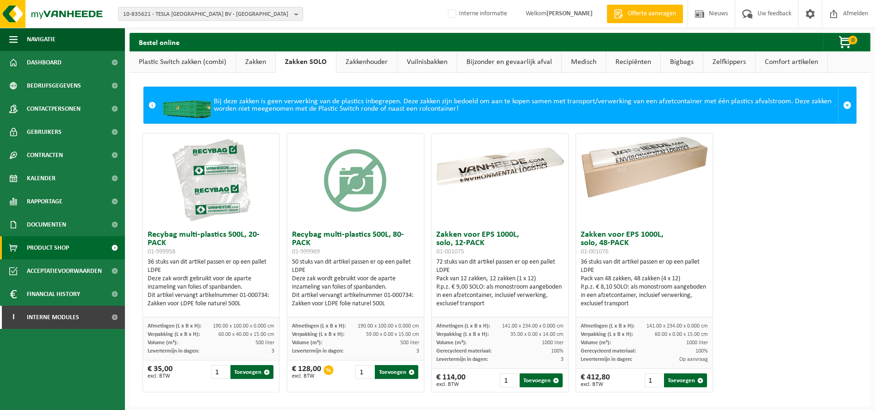
click at [378, 62] on link "Zakkenhouder" at bounding box center [367, 61] width 61 height 21
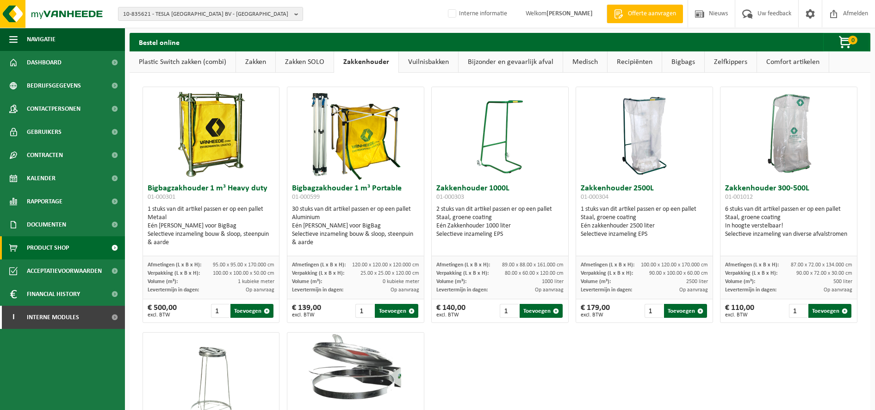
click at [485, 62] on link "Bijzonder en gevaarlijk afval" at bounding box center [511, 61] width 104 height 21
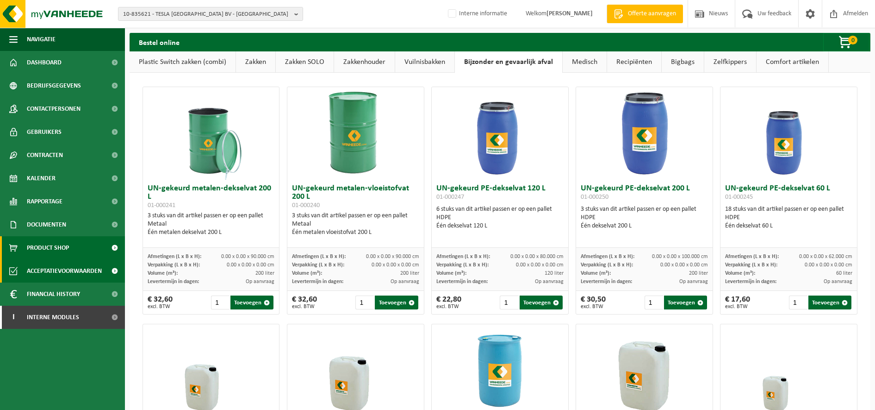
click at [70, 273] on span "Acceptatievoorwaarden" at bounding box center [64, 270] width 75 height 23
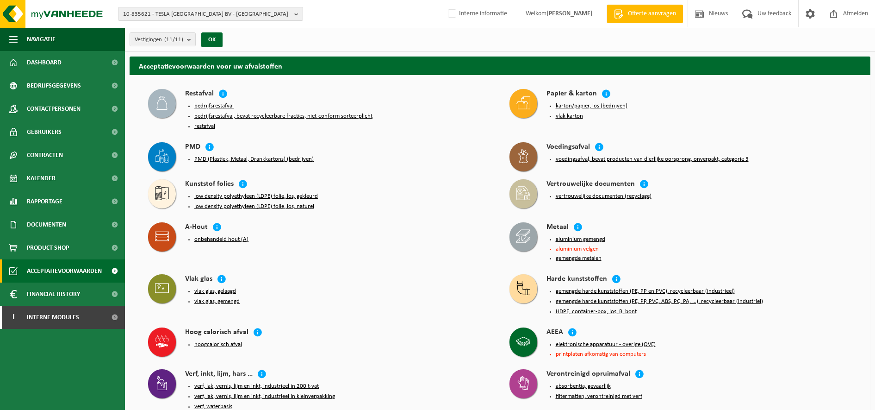
click at [238, 160] on div "PMD (Plastiek, Metaal, Drankkartons) (bedrijven)" at bounding box center [338, 159] width 306 height 13
click at [228, 156] on button "PMD (Plastiek, Metaal, Drankkartons) (bedrijven)" at bounding box center [253, 159] width 119 height 7
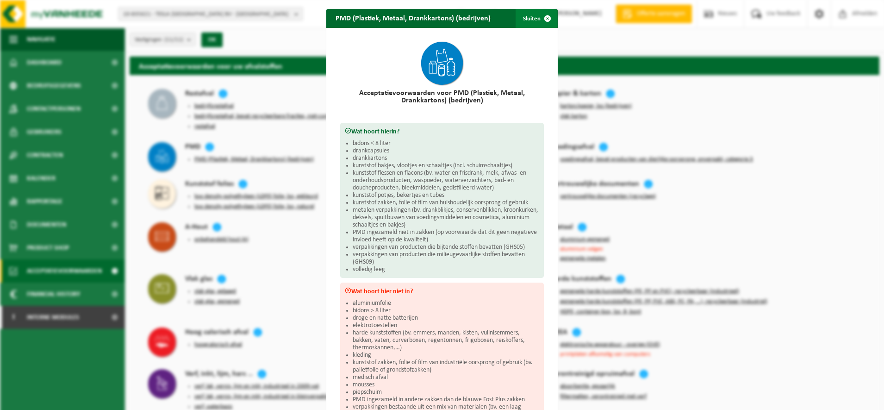
click at [538, 15] on span "button" at bounding box center [547, 18] width 19 height 19
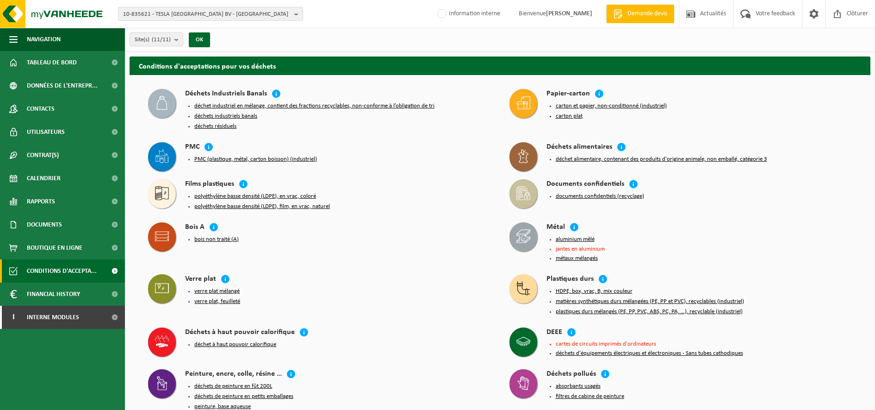
click at [231, 157] on button "PMC (plastique, métal, carton boisson) (industriel)" at bounding box center [255, 159] width 123 height 7
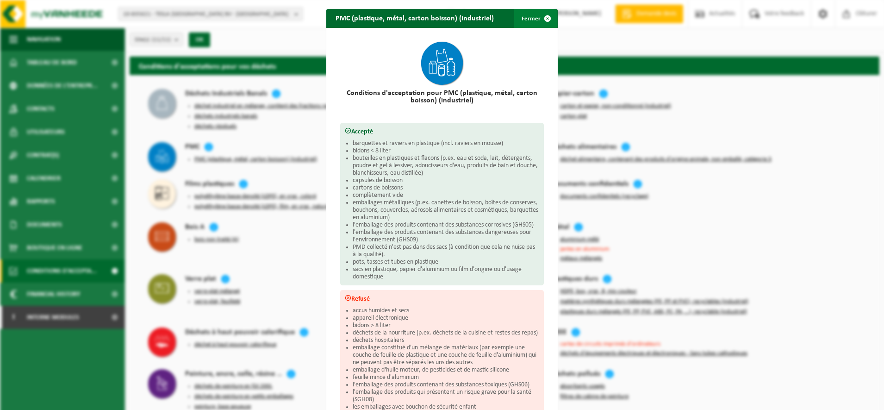
click at [538, 20] on span "button" at bounding box center [547, 18] width 19 height 19
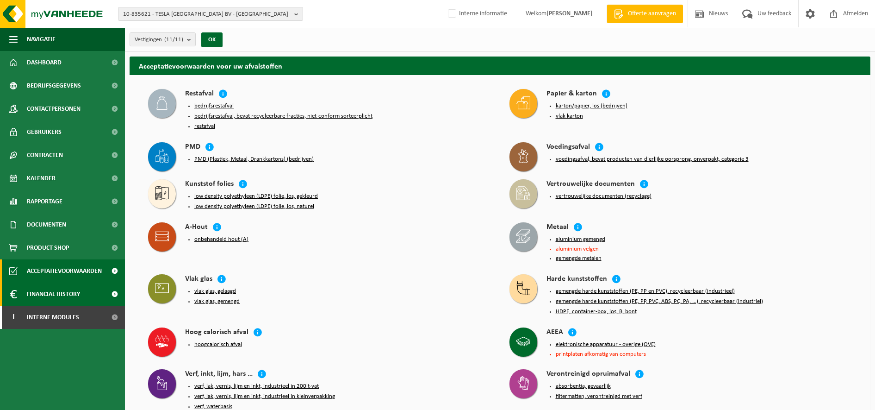
click at [71, 291] on span "Financial History" at bounding box center [53, 293] width 53 height 23
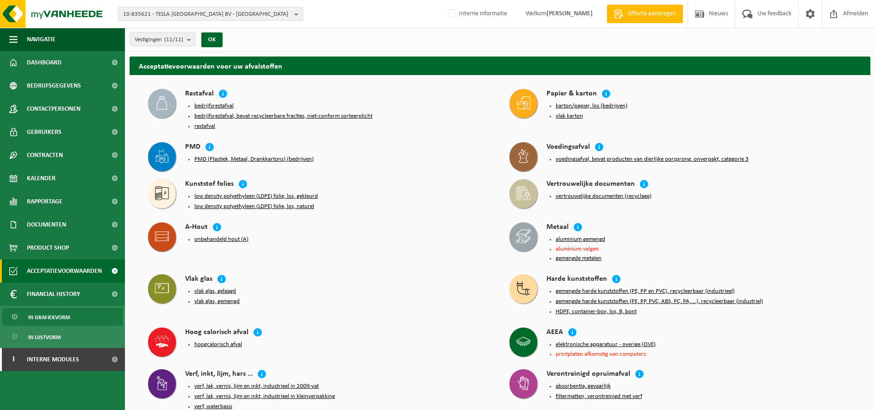
click at [63, 317] on span "In grafiekvorm" at bounding box center [49, 317] width 42 height 18
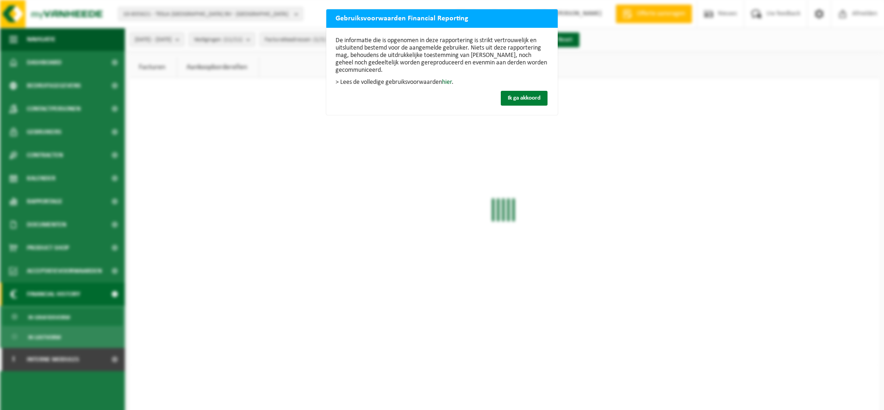
click at [508, 98] on span "Ik ga akkoord" at bounding box center [524, 98] width 33 height 6
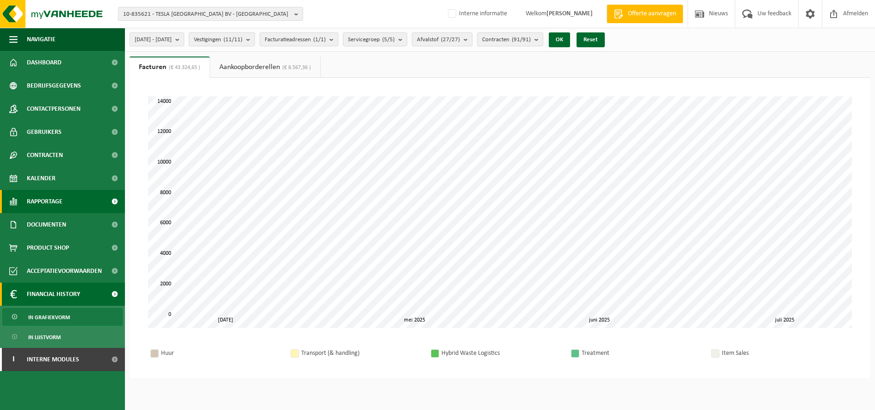
click at [38, 202] on span "Rapportage" at bounding box center [45, 201] width 36 height 23
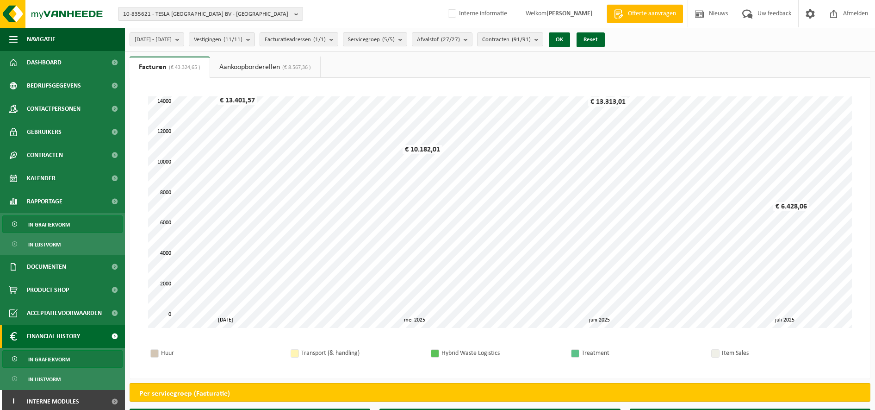
click at [46, 225] on span "In grafiekvorm" at bounding box center [49, 225] width 42 height 18
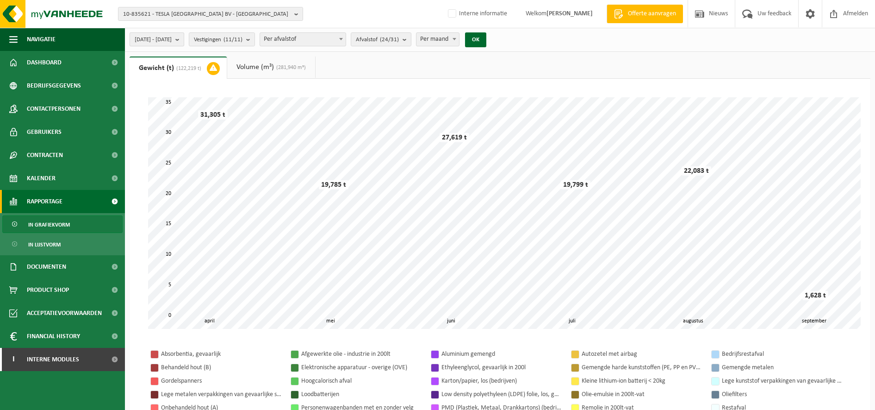
click at [170, 44] on span "2025-04-01 - 2025-09-11" at bounding box center [153, 40] width 37 height 14
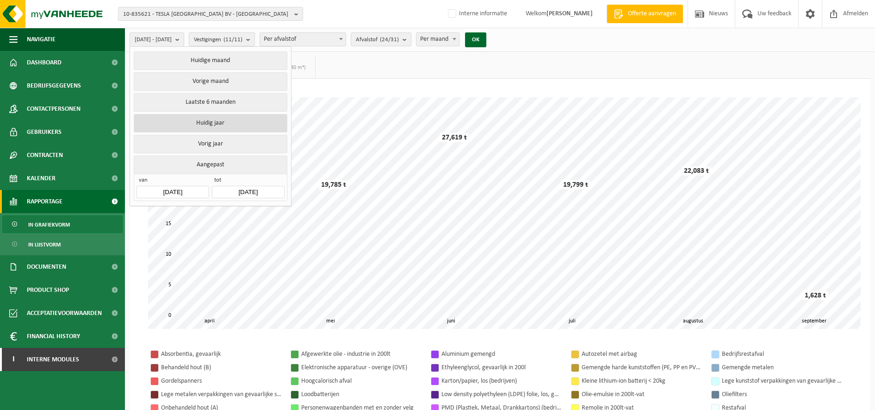
click at [186, 128] on button "Huidig jaar" at bounding box center [210, 123] width 153 height 19
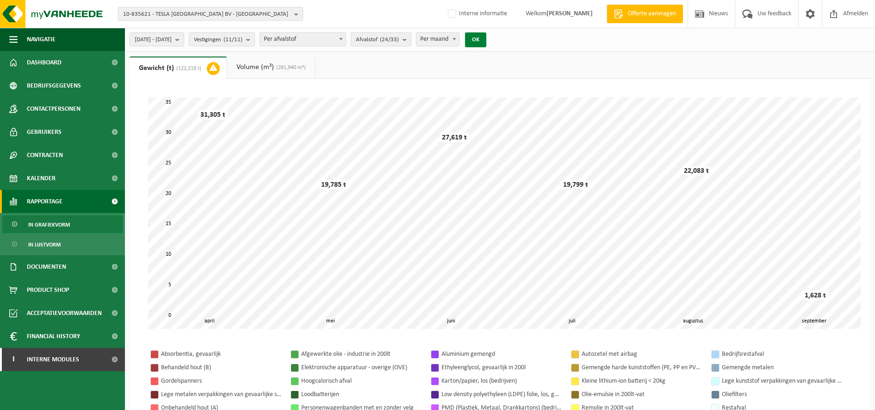
click at [487, 41] on button "OK" at bounding box center [475, 39] width 21 height 15
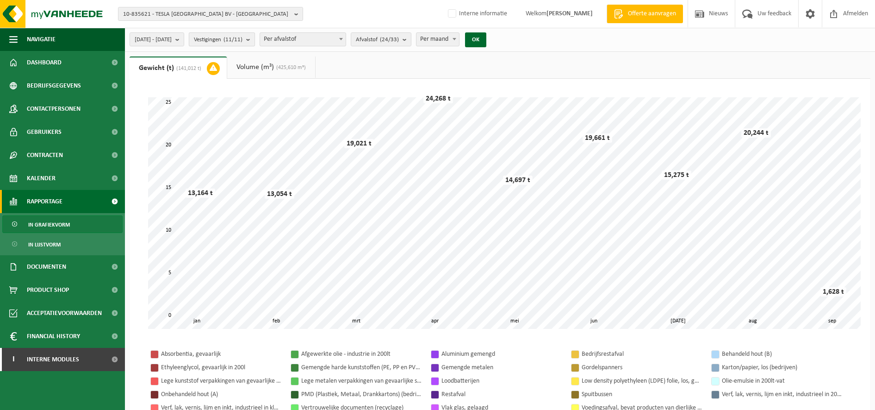
click at [255, 37] on b "submit" at bounding box center [250, 39] width 8 height 13
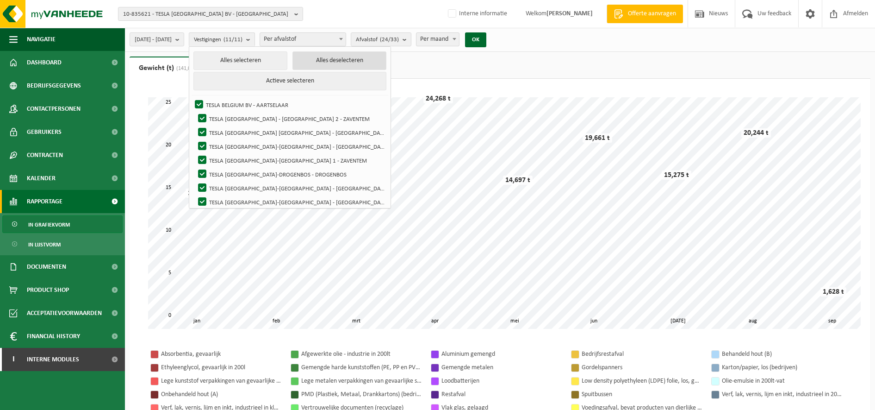
click at [330, 58] on button "Alles deselecteren" at bounding box center [340, 60] width 94 height 19
checkbox input "false"
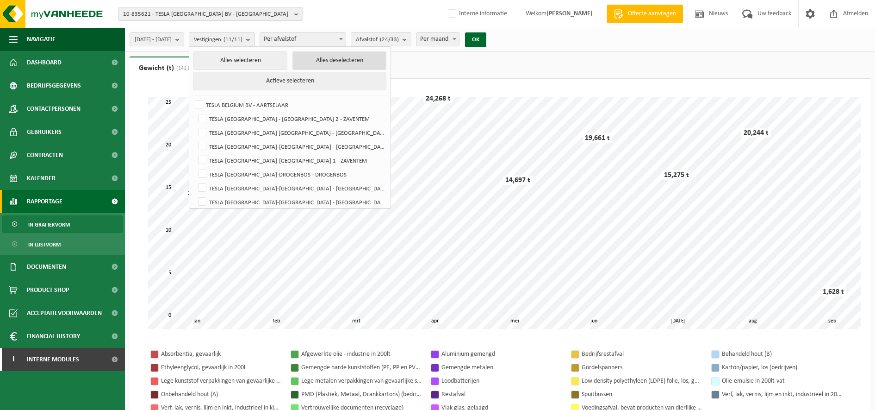
checkbox input "false"
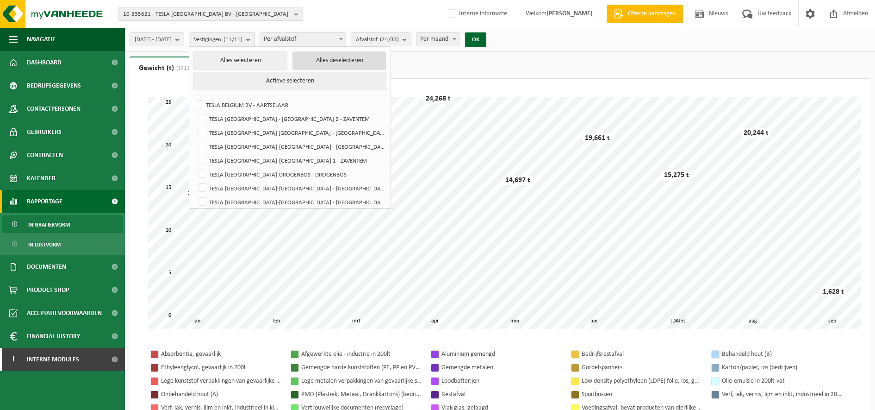
checkbox input "false"
click at [301, 128] on label "TESLA [GEOGRAPHIC_DATA] [GEOGRAPHIC_DATA] - [GEOGRAPHIC_DATA]" at bounding box center [291, 132] width 190 height 14
click at [195, 125] on input "TESLA [GEOGRAPHIC_DATA] [GEOGRAPHIC_DATA] - [GEOGRAPHIC_DATA]" at bounding box center [194, 125] width 0 height 0
checkbox input "true"
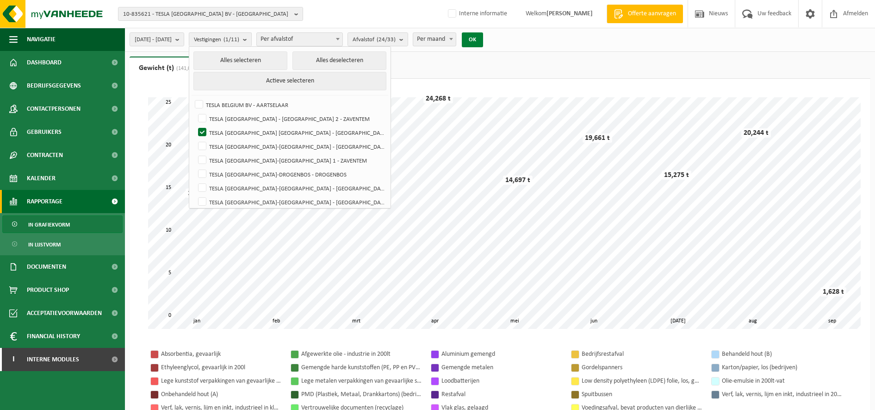
click at [483, 36] on button "OK" at bounding box center [472, 39] width 21 height 15
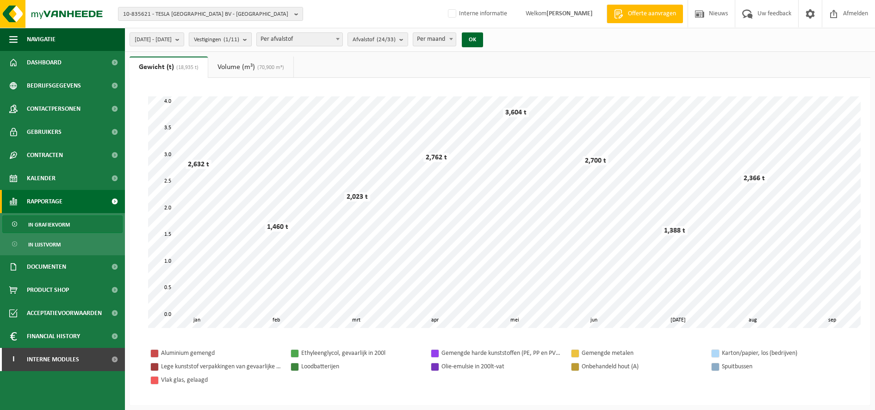
click at [252, 40] on button "Vestigingen (1/11)" at bounding box center [220, 39] width 63 height 14
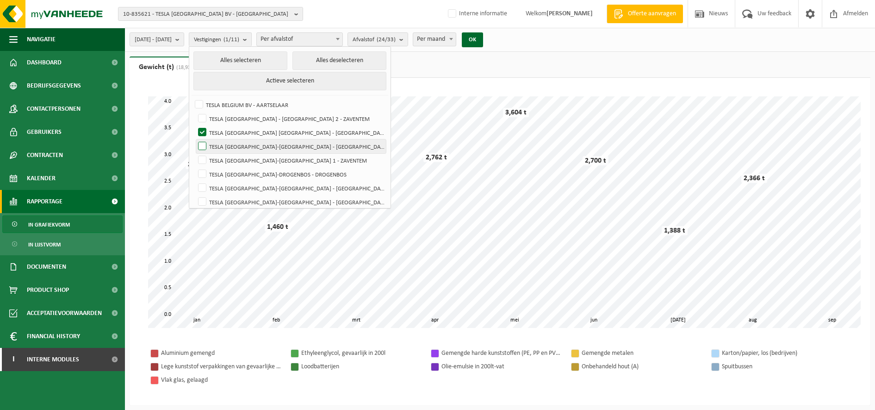
click at [271, 149] on label "TESLA [GEOGRAPHIC_DATA]-[GEOGRAPHIC_DATA] - [GEOGRAPHIC_DATA]" at bounding box center [291, 146] width 190 height 14
click at [195, 139] on input "TESLA [GEOGRAPHIC_DATA]-[GEOGRAPHIC_DATA] - [GEOGRAPHIC_DATA]" at bounding box center [194, 139] width 0 height 0
checkbox input "true"
click at [408, 41] on b "submit" at bounding box center [404, 39] width 8 height 13
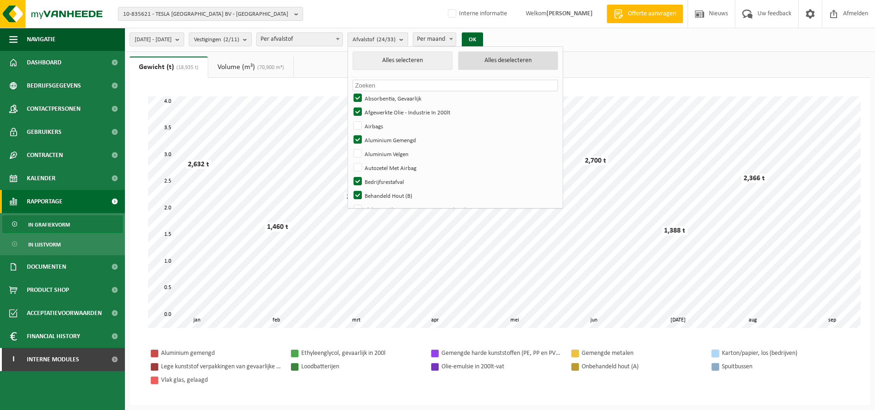
click at [511, 56] on button "Alles deselecteren" at bounding box center [508, 60] width 100 height 19
checkbox input "false"
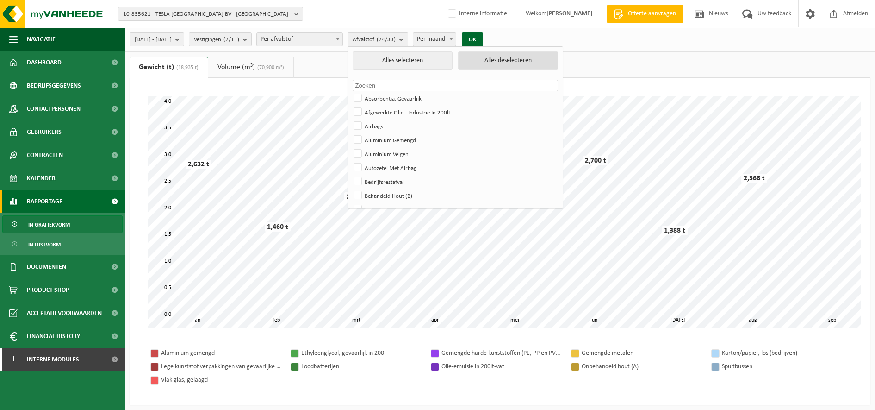
checkbox input "false"
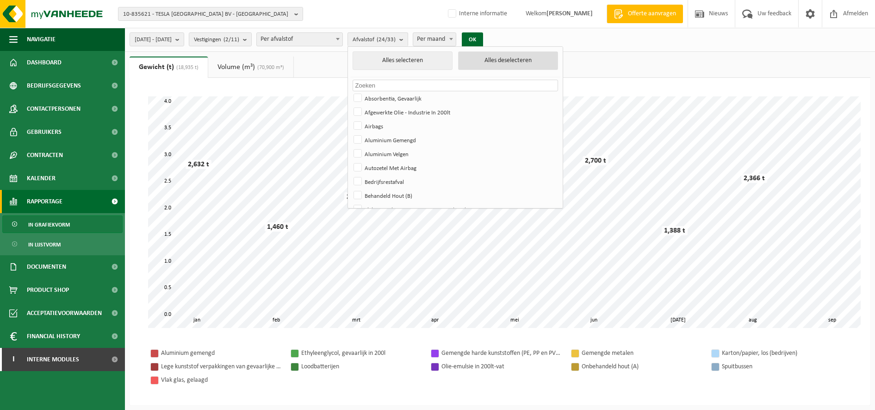
checkbox input "false"
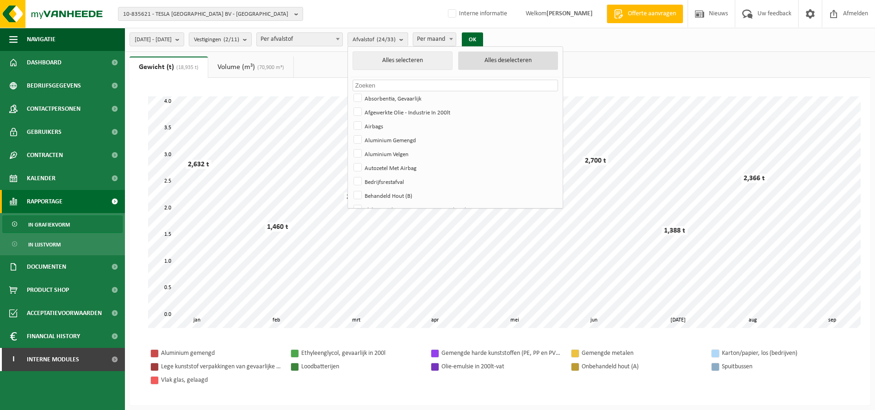
checkbox input "false"
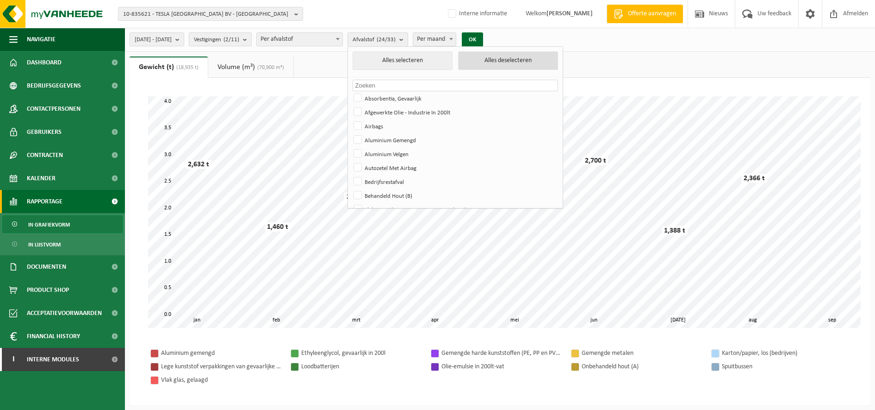
checkbox input "false"
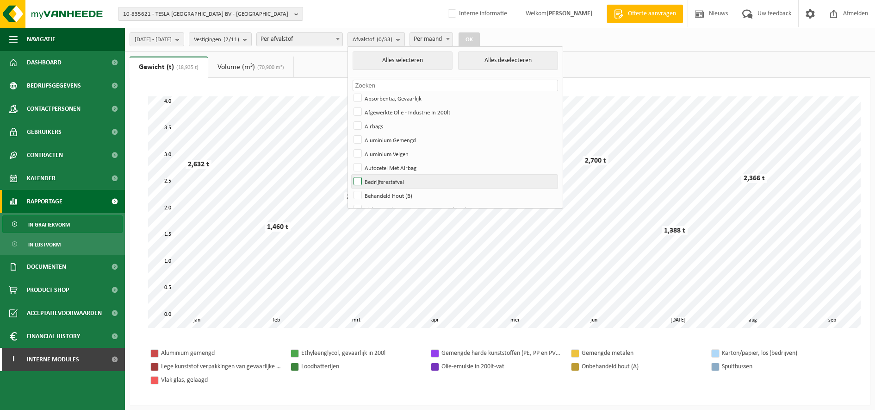
click at [406, 186] on label "Bedrijfsrestafval" at bounding box center [455, 182] width 206 height 14
click at [350, 175] on input "Bedrijfsrestafval" at bounding box center [350, 174] width 0 height 0
click at [480, 41] on button "OK" at bounding box center [469, 39] width 21 height 15
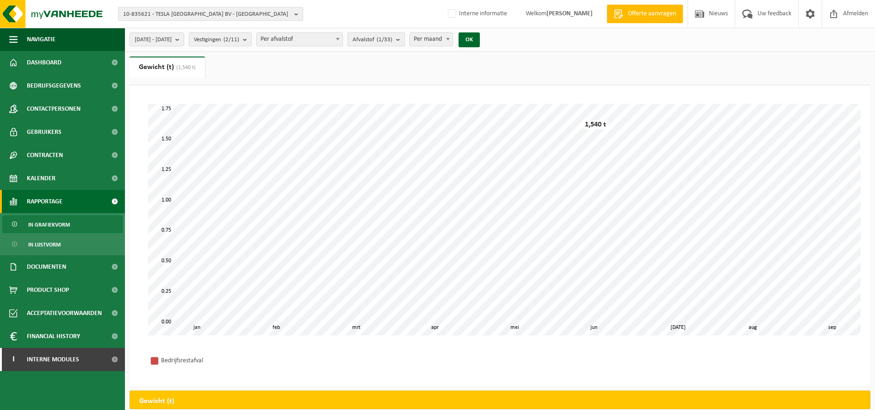
click at [405, 43] on button "Afvalstof (1/33)" at bounding box center [376, 39] width 57 height 14
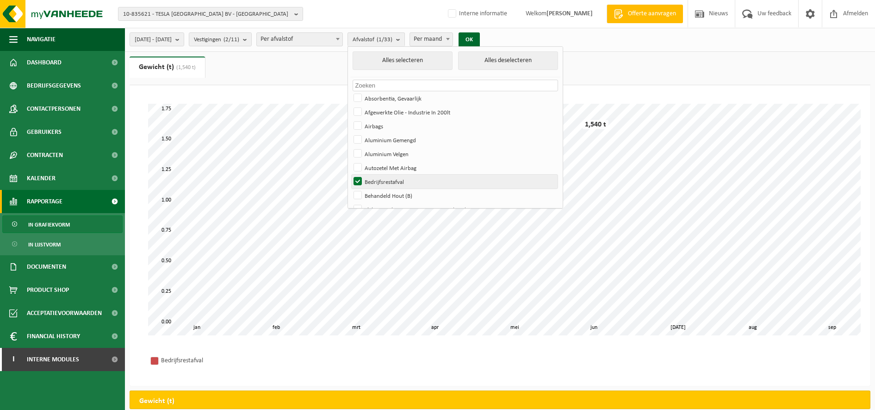
click at [399, 184] on label "Bedrijfsrestafval" at bounding box center [455, 182] width 206 height 14
click at [350, 175] on input "Bedrijfsrestafval" at bounding box center [350, 174] width 0 height 0
checkbox input "false"
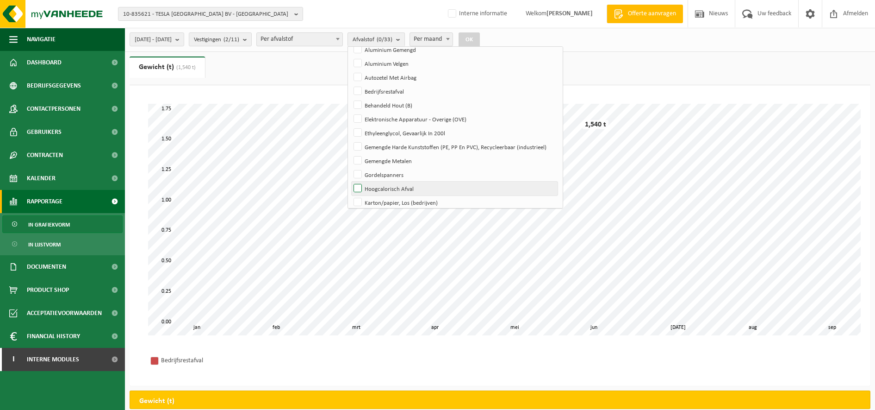
scroll to position [116, 0]
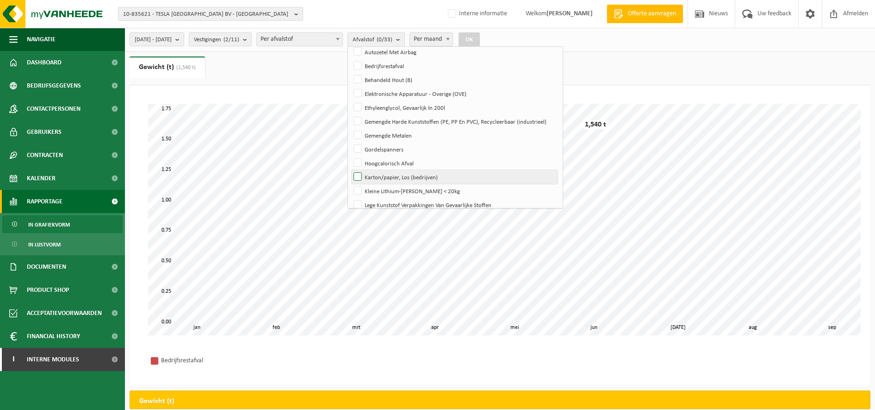
click at [398, 179] on label "Karton/papier, Los (bedrijven)" at bounding box center [455, 177] width 206 height 14
click at [350, 170] on input "Karton/papier, Los (bedrijven)" at bounding box center [350, 169] width 0 height 0
checkbox input "true"
click at [480, 40] on button "OK" at bounding box center [469, 39] width 21 height 15
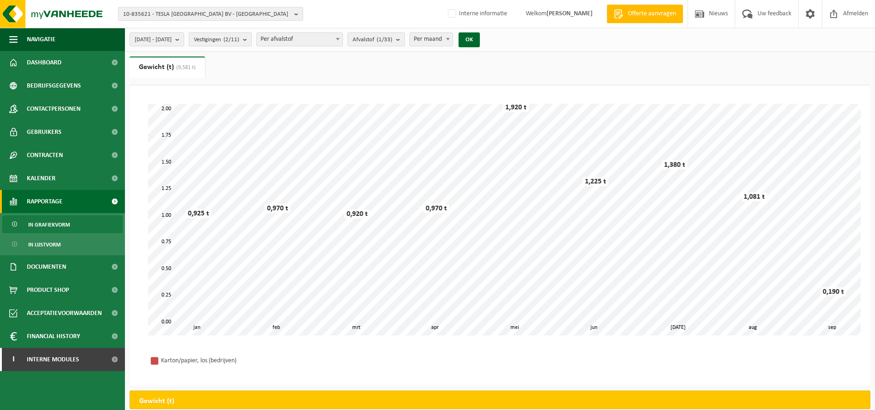
click at [239, 35] on span "Vestigingen (2/11)" at bounding box center [216, 40] width 45 height 14
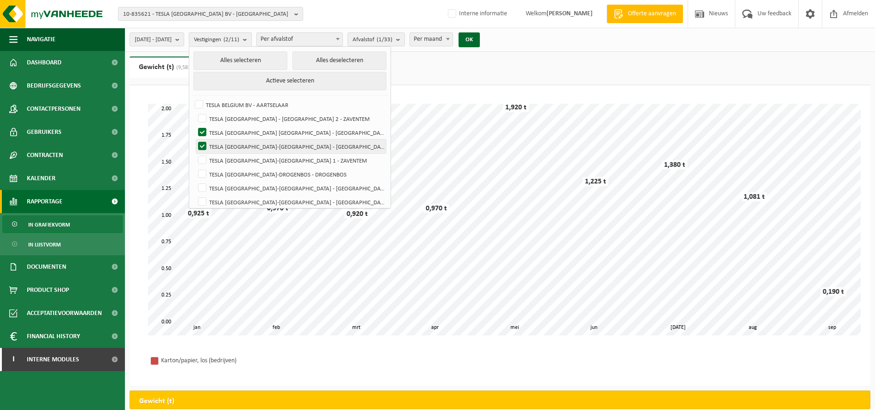
click at [284, 150] on label "TESLA [GEOGRAPHIC_DATA]-[GEOGRAPHIC_DATA] - [GEOGRAPHIC_DATA]" at bounding box center [291, 146] width 190 height 14
click at [195, 139] on input "TESLA [GEOGRAPHIC_DATA]-[GEOGRAPHIC_DATA] - [GEOGRAPHIC_DATA]" at bounding box center [194, 139] width 0 height 0
checkbox input "false"
click at [480, 42] on button "OK" at bounding box center [469, 39] width 21 height 15
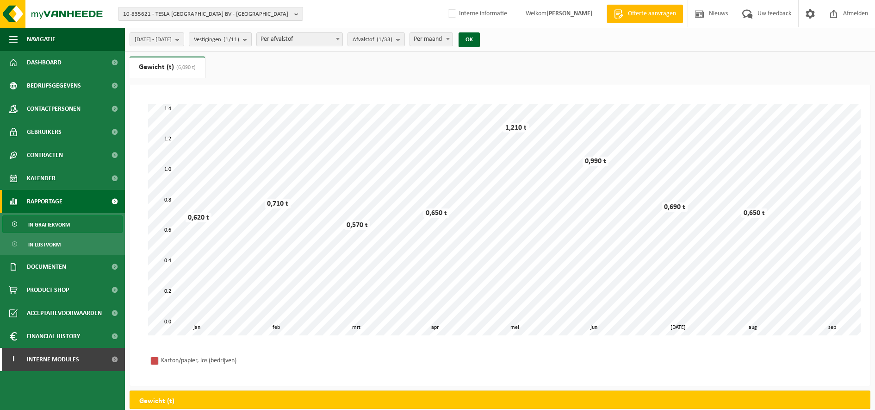
click at [239, 42] on count "(1/11)" at bounding box center [232, 40] width 16 height 6
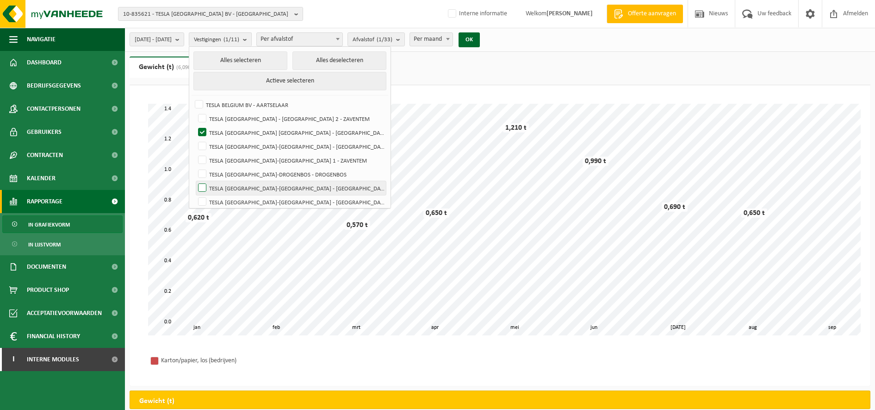
click at [303, 188] on label "TESLA [GEOGRAPHIC_DATA]-[GEOGRAPHIC_DATA] - [GEOGRAPHIC_DATA]" at bounding box center [291, 188] width 190 height 14
click at [195, 181] on input "TESLA [GEOGRAPHIC_DATA]-[GEOGRAPHIC_DATA] - [GEOGRAPHIC_DATA]" at bounding box center [194, 181] width 0 height 0
checkbox input "true"
click at [393, 44] on span "Afvalstof (1/33)" at bounding box center [373, 40] width 40 height 14
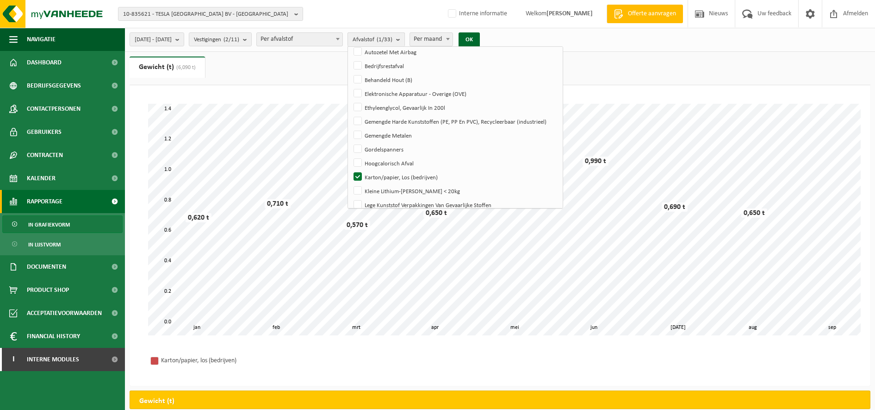
scroll to position [116, 0]
click at [433, 177] on label "Karton/papier, Los (bedrijven)" at bounding box center [455, 176] width 206 height 14
click at [350, 169] on input "Karton/papier, Los (bedrijven)" at bounding box center [350, 169] width 0 height 0
checkbox input "false"
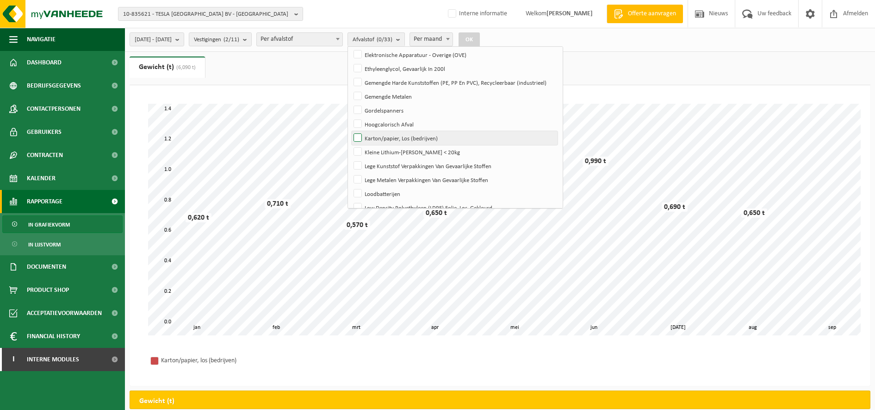
scroll to position [174, 0]
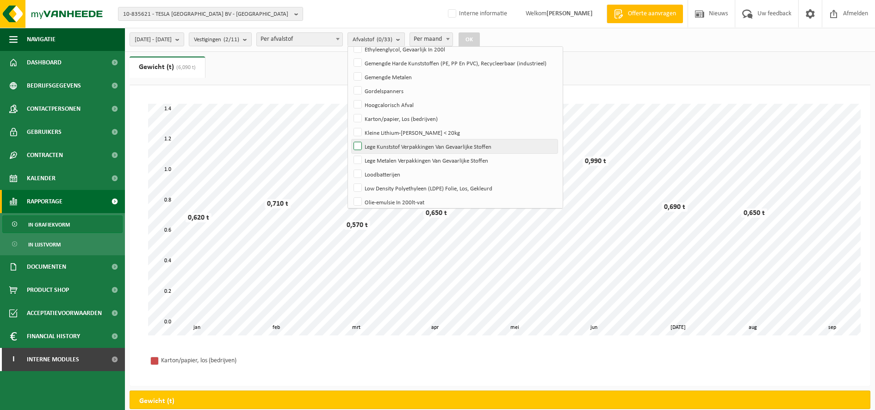
click at [431, 139] on label "Lege Kunststof Verpakkingen Van Gevaarlijke Stoffen" at bounding box center [455, 146] width 206 height 14
click at [350, 139] on input "Lege Kunststof Verpakkingen Van Gevaarlijke Stoffen" at bounding box center [350, 139] width 0 height 0
checkbox input "true"
click at [480, 39] on button "OK" at bounding box center [469, 39] width 21 height 15
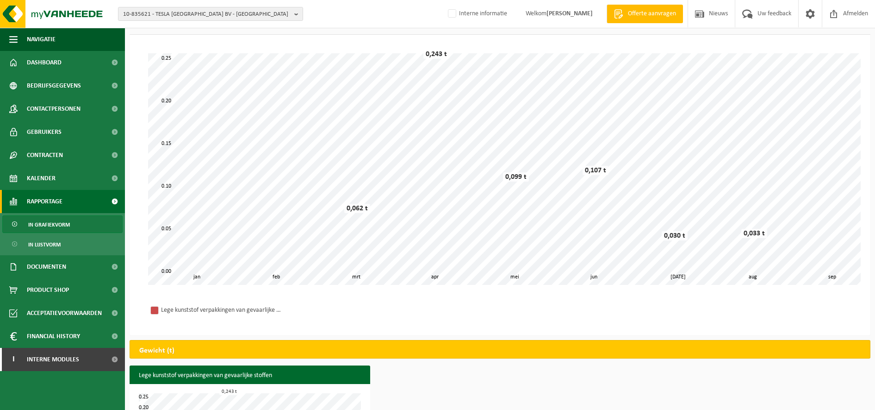
scroll to position [0, 0]
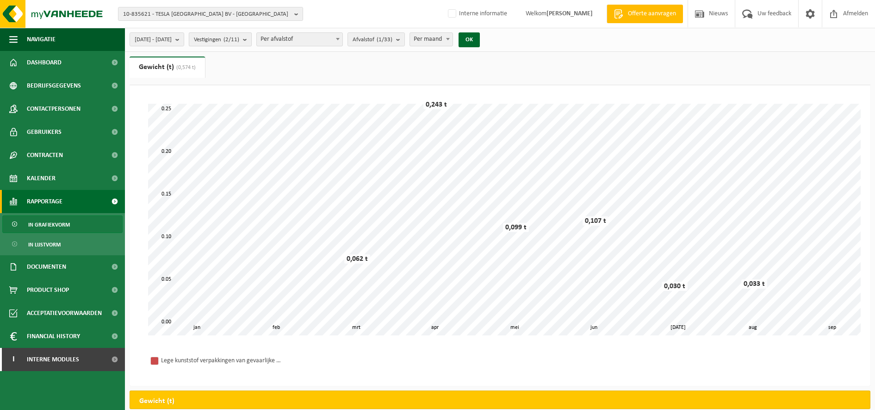
click at [252, 39] on button "Vestigingen (2/11)" at bounding box center [220, 39] width 63 height 14
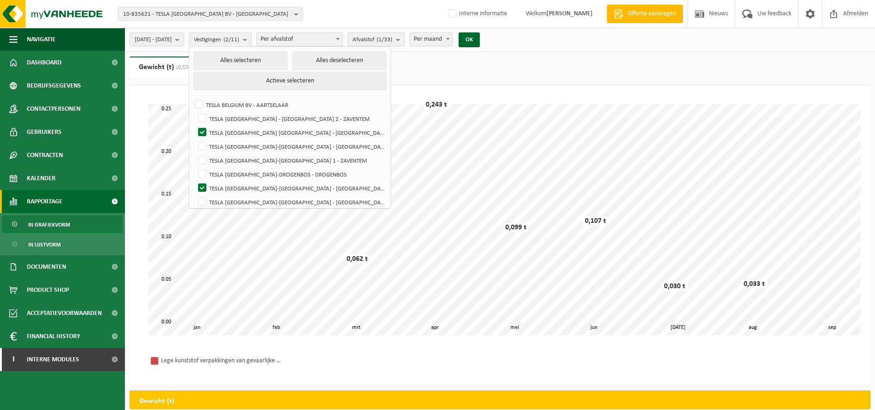
click at [393, 37] on count "(1/33)" at bounding box center [385, 40] width 16 height 6
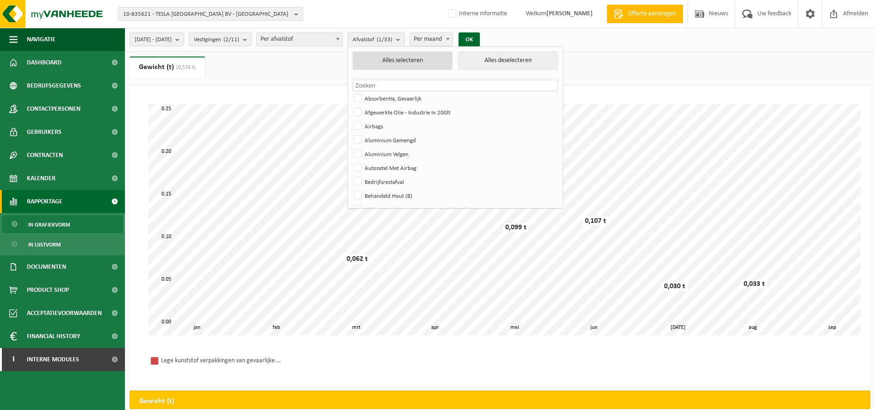
click at [429, 59] on button "Alles selecteren" at bounding box center [403, 60] width 100 height 19
checkbox input "true"
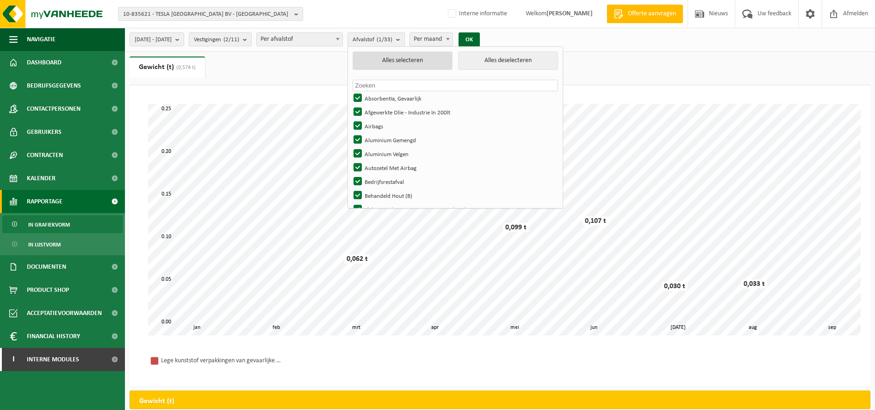
checkbox input "true"
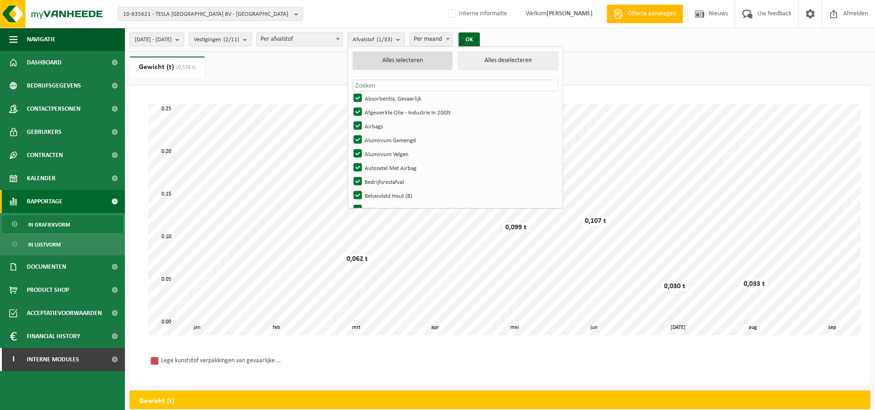
checkbox input "true"
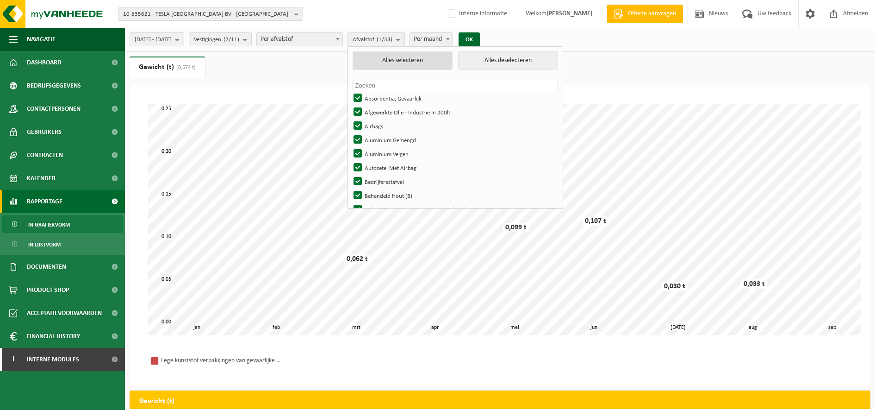
checkbox input "true"
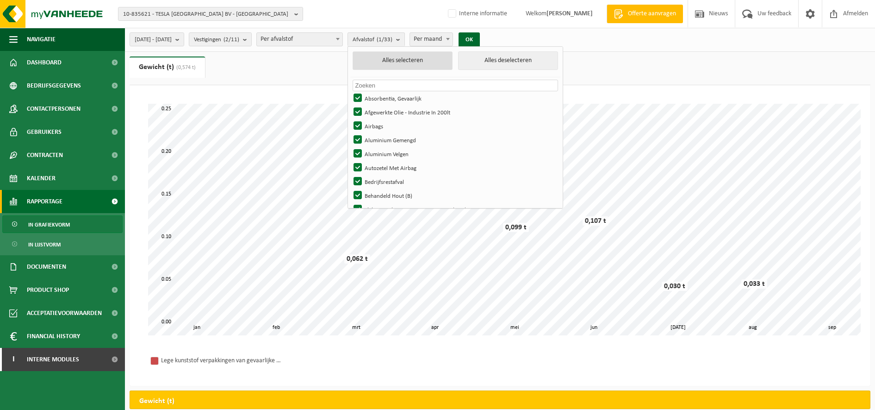
checkbox input "true"
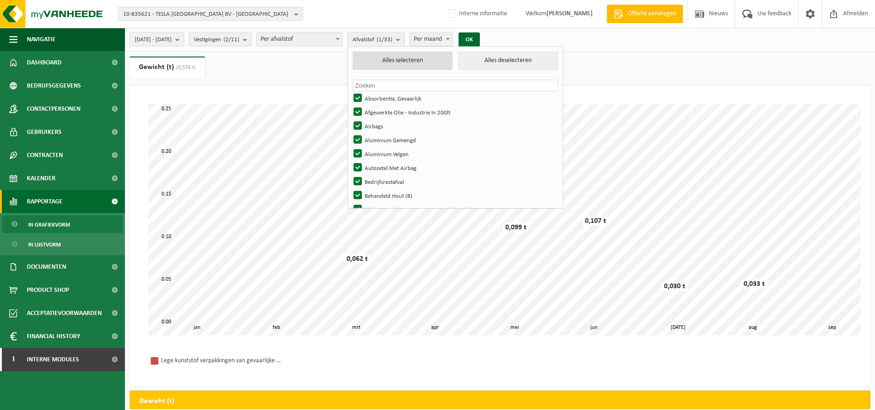
checkbox input "true"
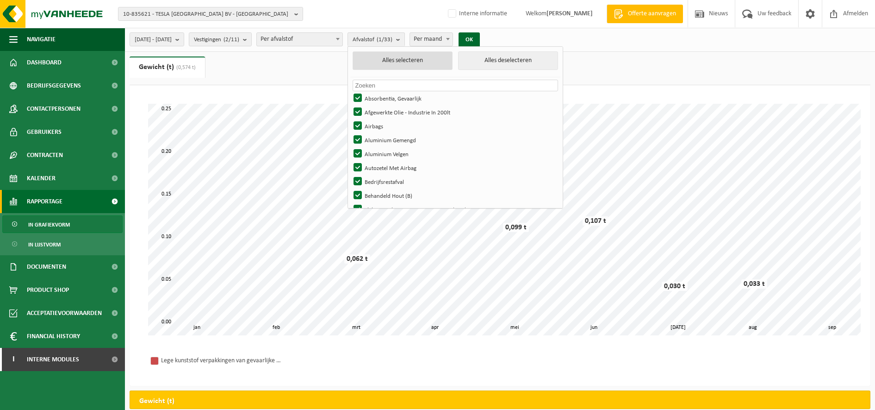
checkbox input "true"
click at [483, 37] on button "OK" at bounding box center [472, 39] width 21 height 15
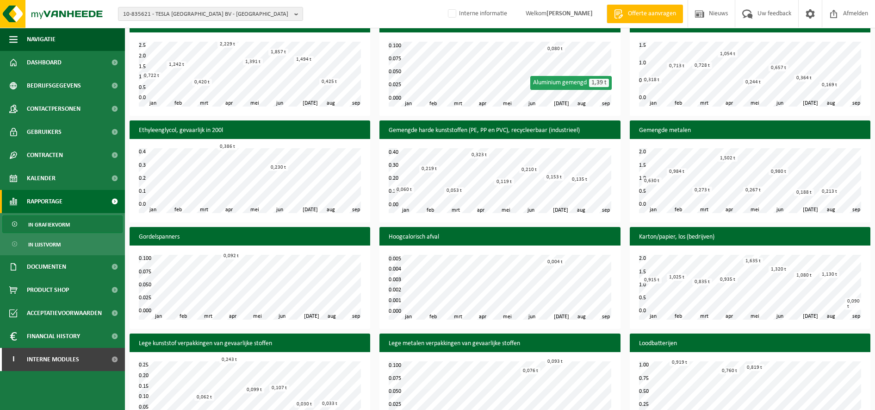
scroll to position [463, 0]
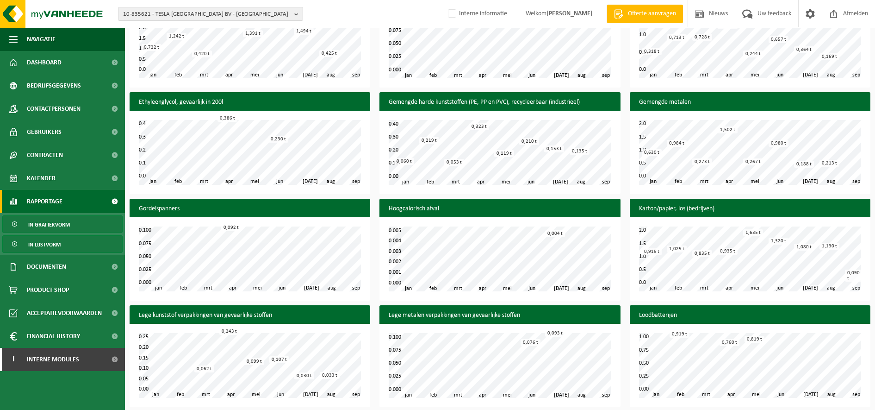
click at [84, 245] on link "In lijstvorm" at bounding box center [62, 244] width 120 height 18
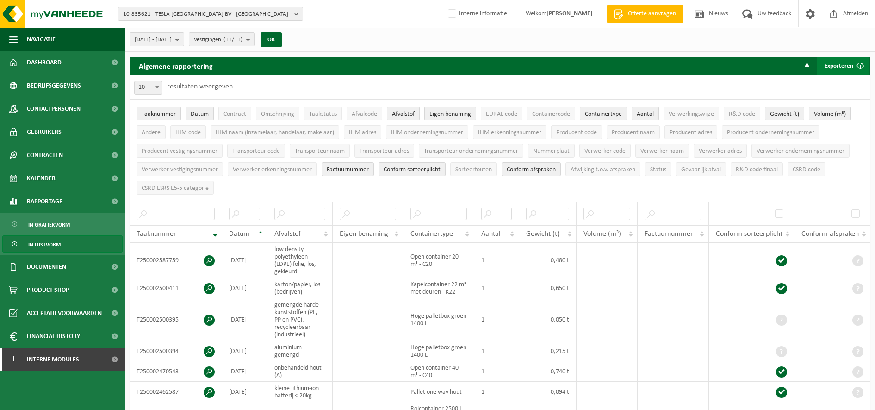
click at [833, 69] on button "Exporteren" at bounding box center [844, 65] width 52 height 19
click at [844, 107] on link "Alle beschikbare kolommen" at bounding box center [828, 103] width 84 height 19
click at [783, 231] on span "Conform sorteerplicht" at bounding box center [749, 233] width 67 height 7
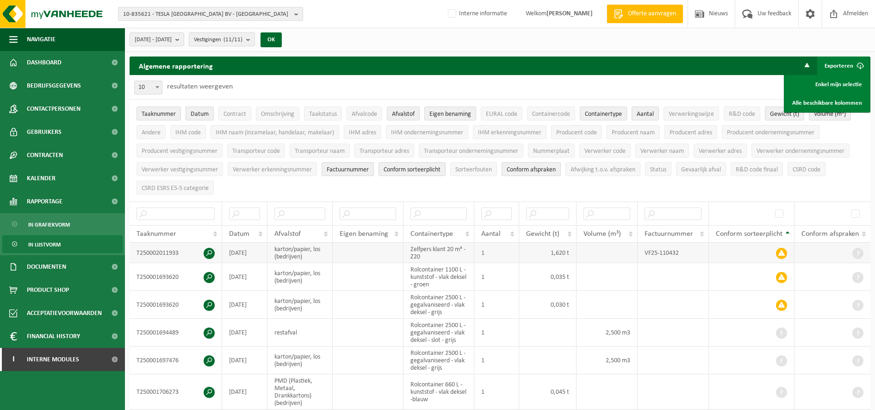
click at [210, 251] on span at bounding box center [209, 253] width 11 height 11
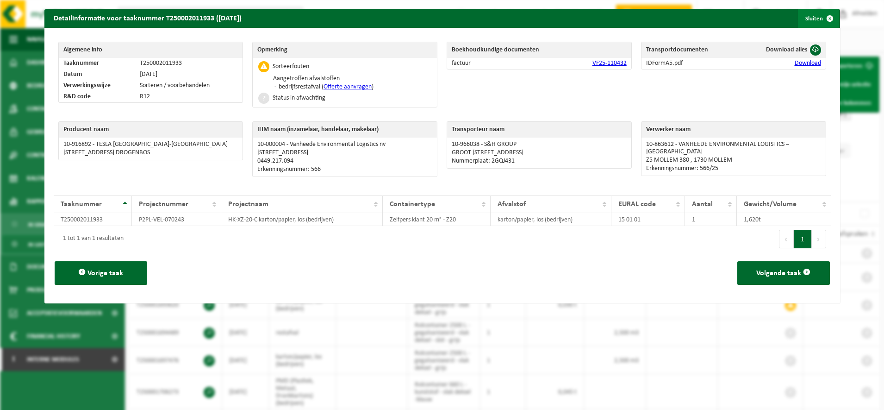
click at [805, 15] on button "Sluiten" at bounding box center [818, 18] width 41 height 19
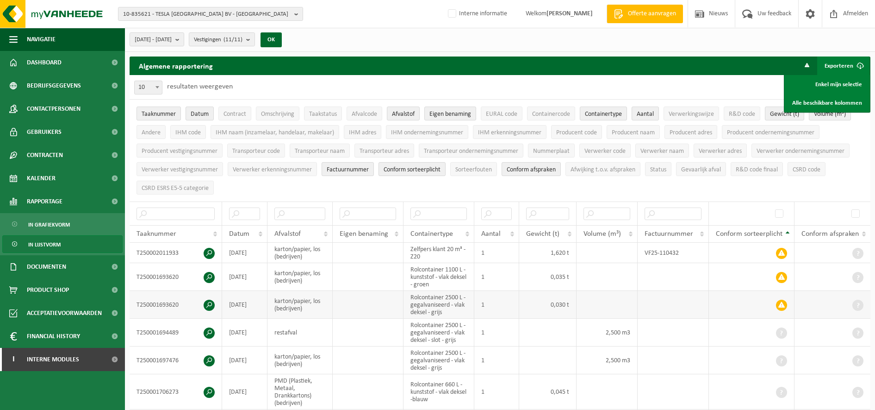
click at [206, 306] on span at bounding box center [209, 305] width 11 height 11
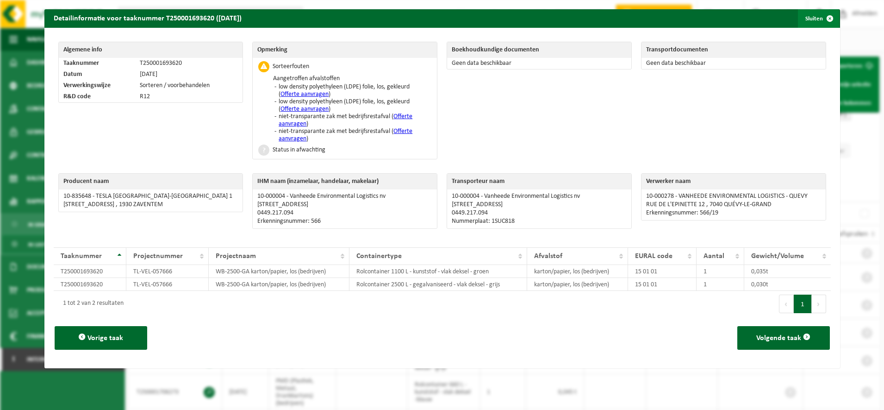
click at [804, 20] on button "Sluiten" at bounding box center [818, 18] width 41 height 19
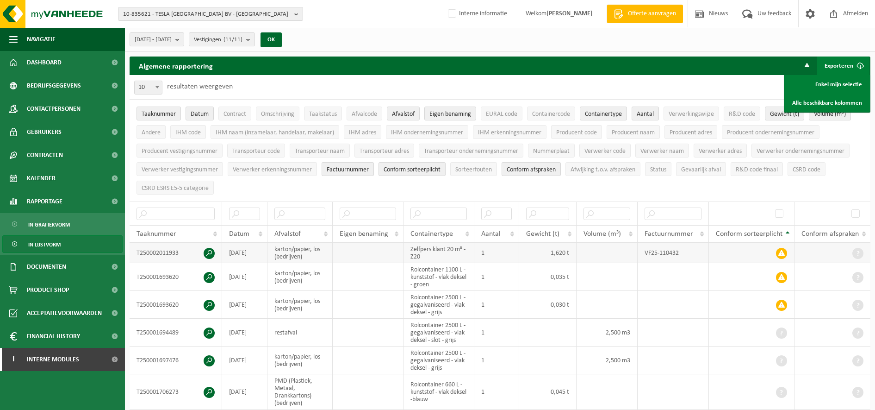
click at [210, 248] on span at bounding box center [209, 253] width 11 height 11
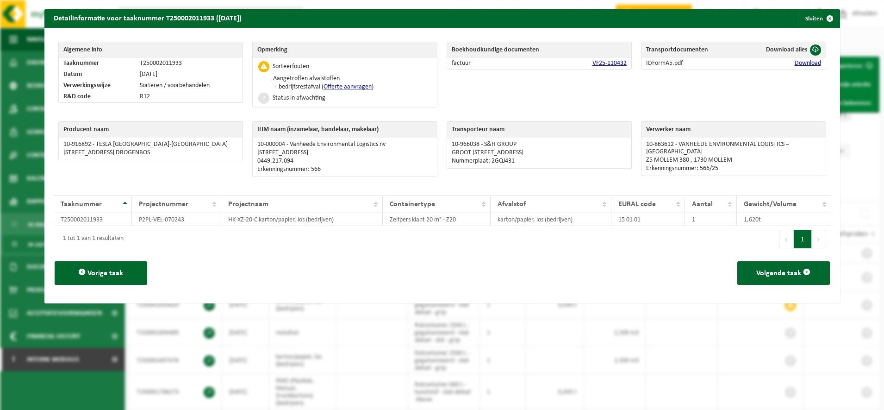
click at [601, 63] on link "VF25-110432" at bounding box center [610, 63] width 34 height 7
click at [821, 17] on span "button" at bounding box center [830, 18] width 19 height 19
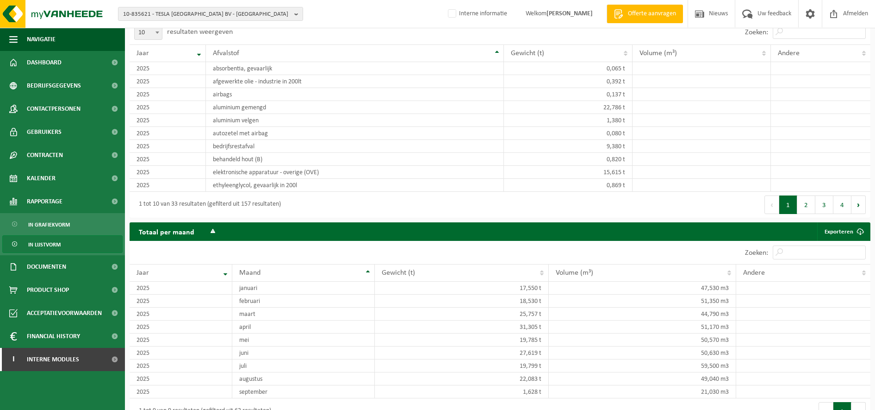
scroll to position [963, 0]
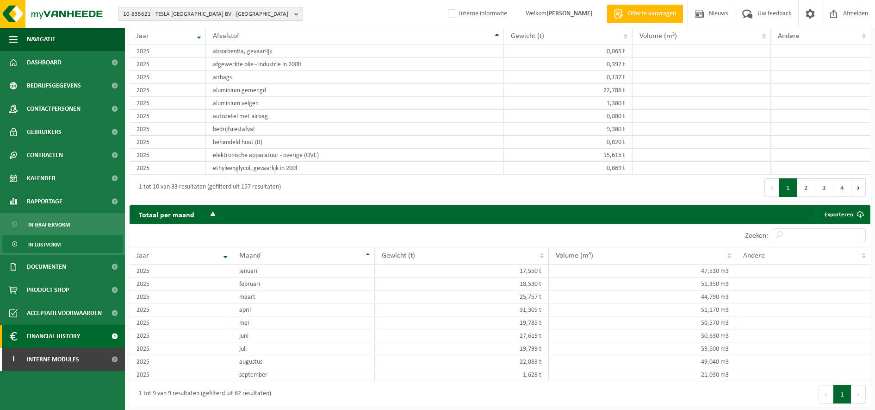
click at [50, 337] on span "Financial History" at bounding box center [53, 336] width 53 height 23
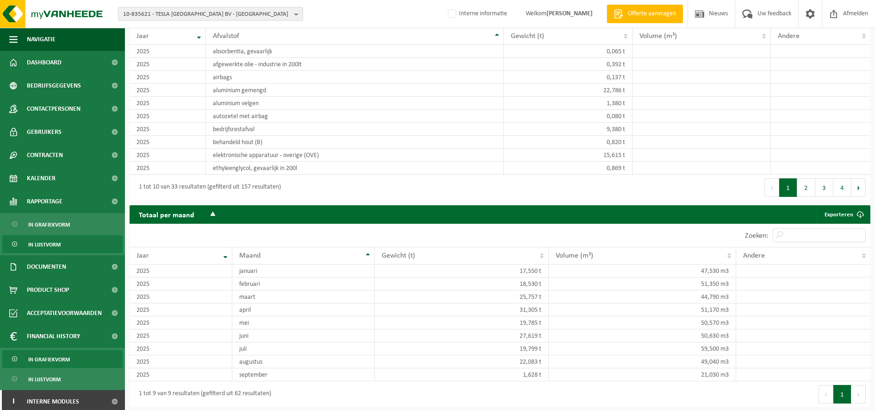
click at [59, 356] on span "In grafiekvorm" at bounding box center [49, 359] width 42 height 18
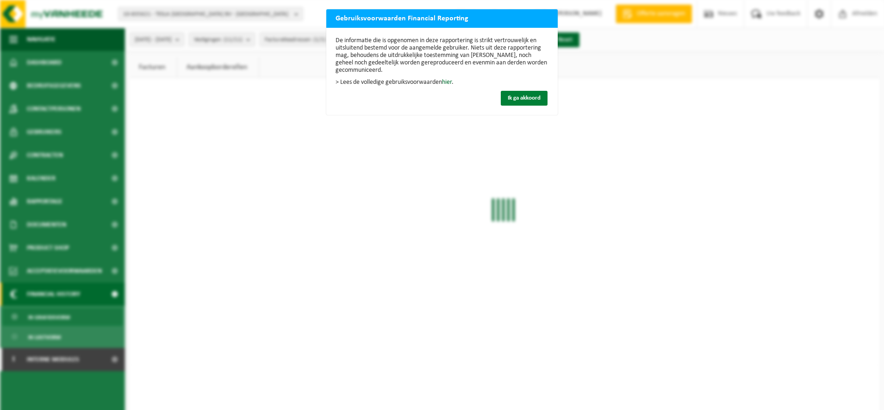
click at [522, 99] on span "Ik ga akkoord" at bounding box center [524, 98] width 33 height 6
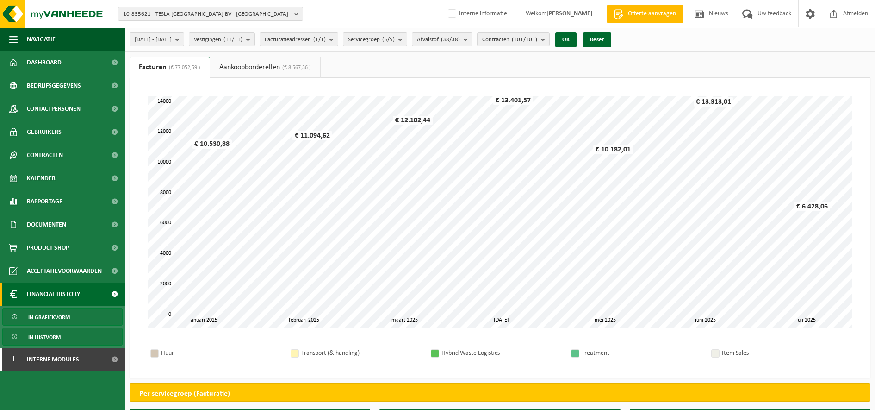
click at [51, 335] on span "In lijstvorm" at bounding box center [44, 337] width 32 height 18
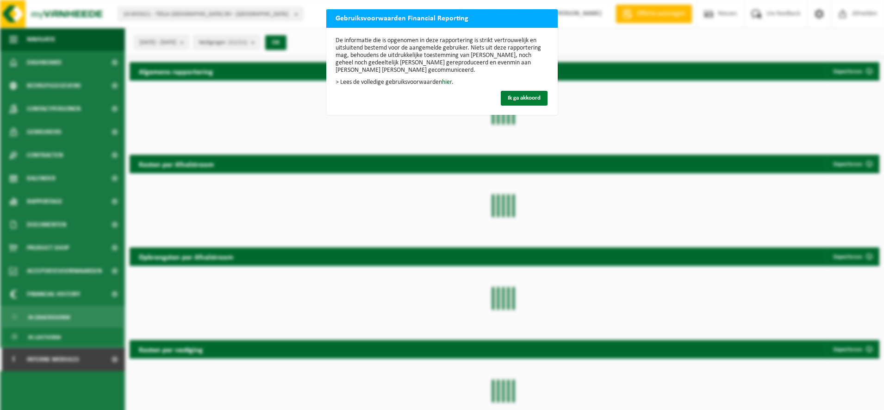
click at [522, 98] on span "Ik ga akkoord" at bounding box center [524, 98] width 33 height 6
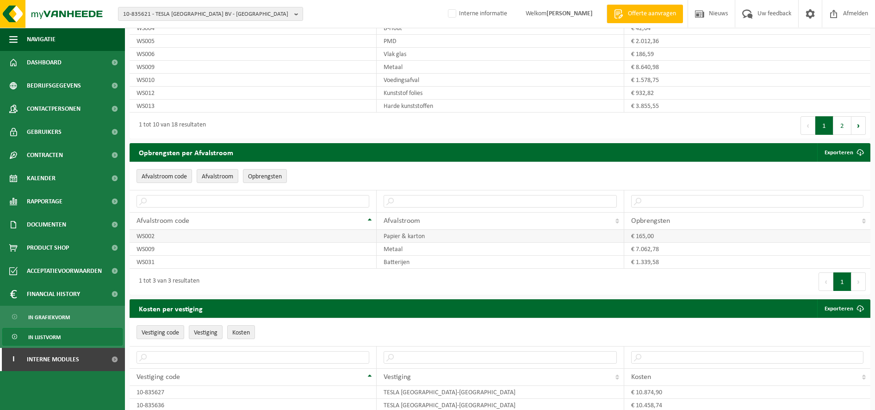
scroll to position [694, 0]
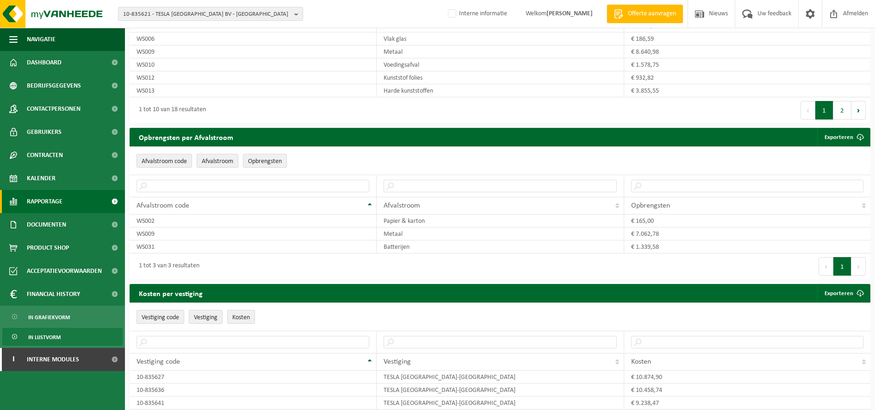
click at [56, 200] on span "Rapportage" at bounding box center [45, 201] width 36 height 23
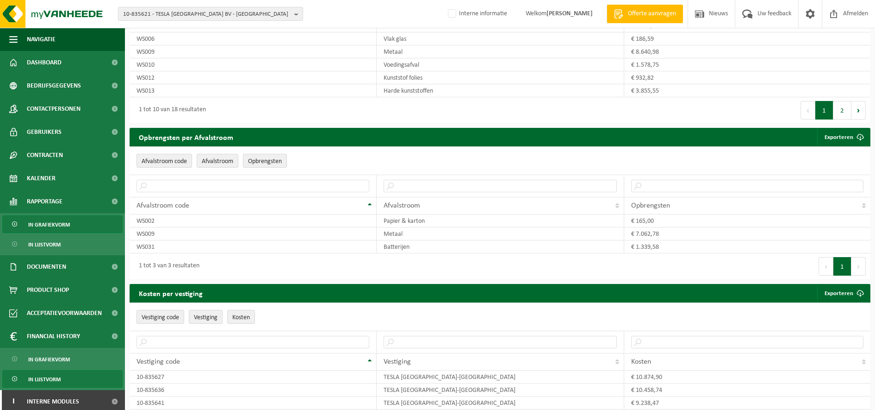
click at [56, 225] on span "In grafiekvorm" at bounding box center [49, 225] width 42 height 18
